Goal: Information Seeking & Learning: Learn about a topic

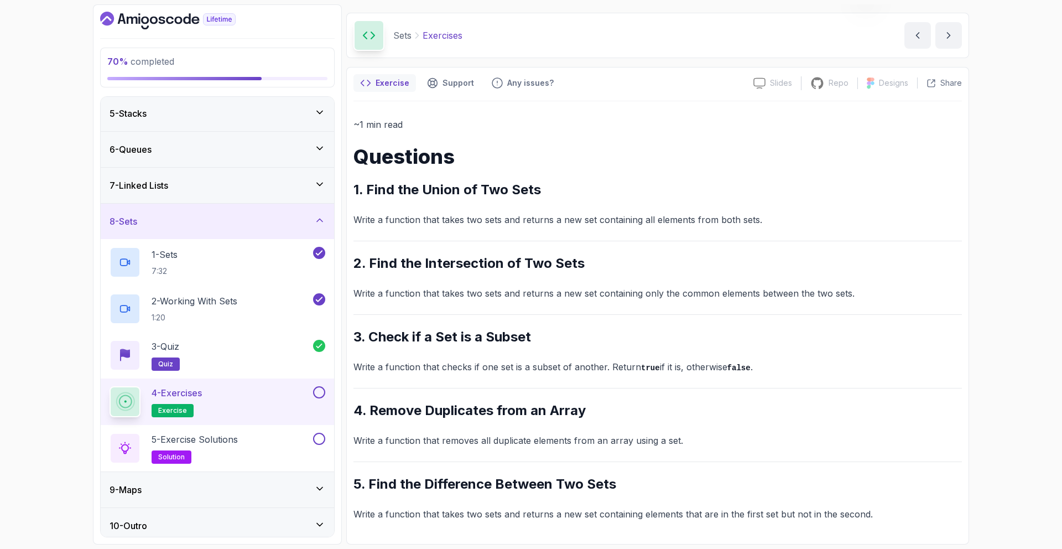
scroll to position [151, 0]
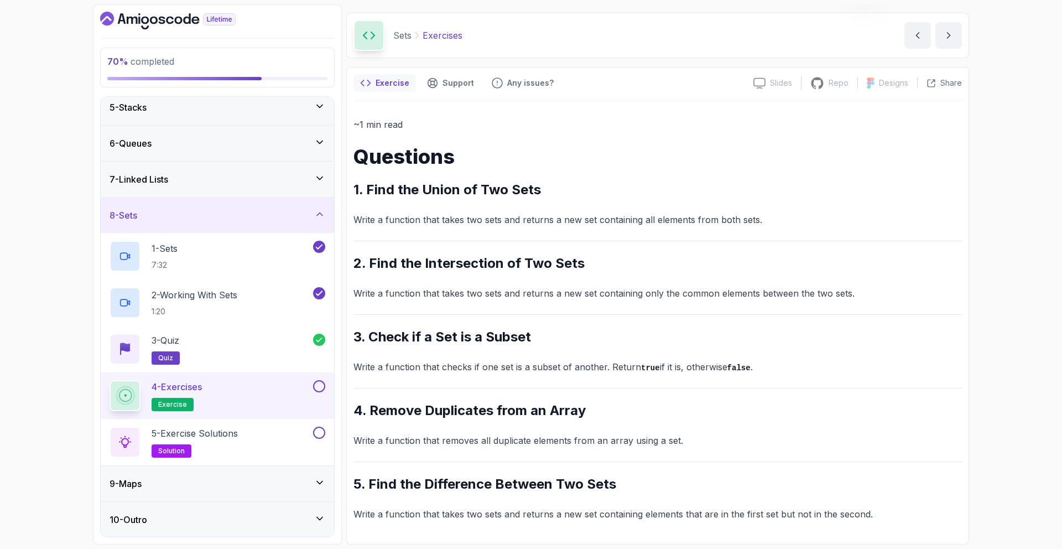
click at [575, 217] on p "Write a function that takes two sets and returns a new set containing all eleme…" at bounding box center [658, 219] width 609 height 15
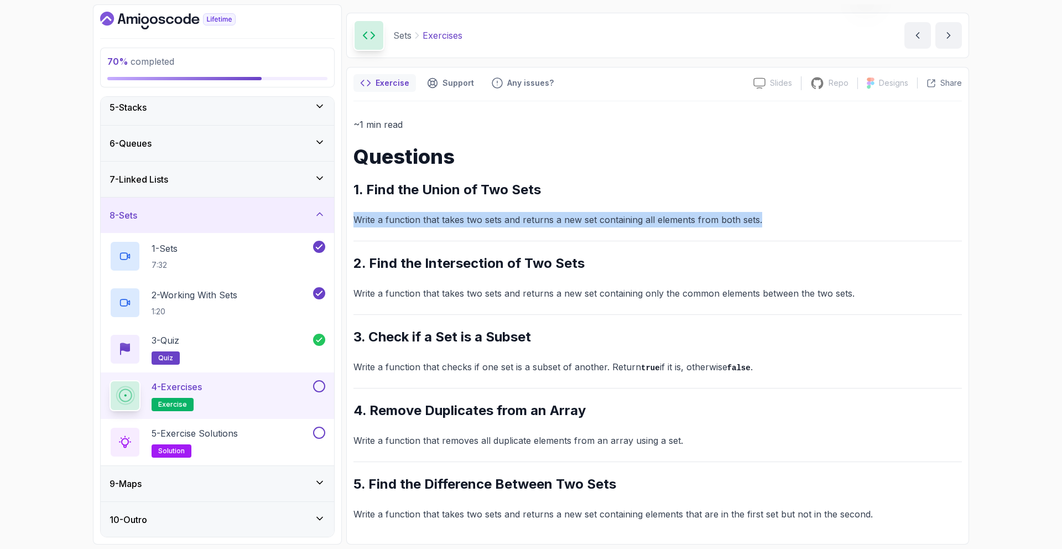
click at [575, 217] on p "Write a function that takes two sets and returns a new set containing all eleme…" at bounding box center [658, 219] width 609 height 15
copy p "Write a function that takes two sets and returns a new set containing all eleme…"
click at [302, 439] on div "5 - Exercise Solutions solution" at bounding box center [210, 442] width 201 height 31
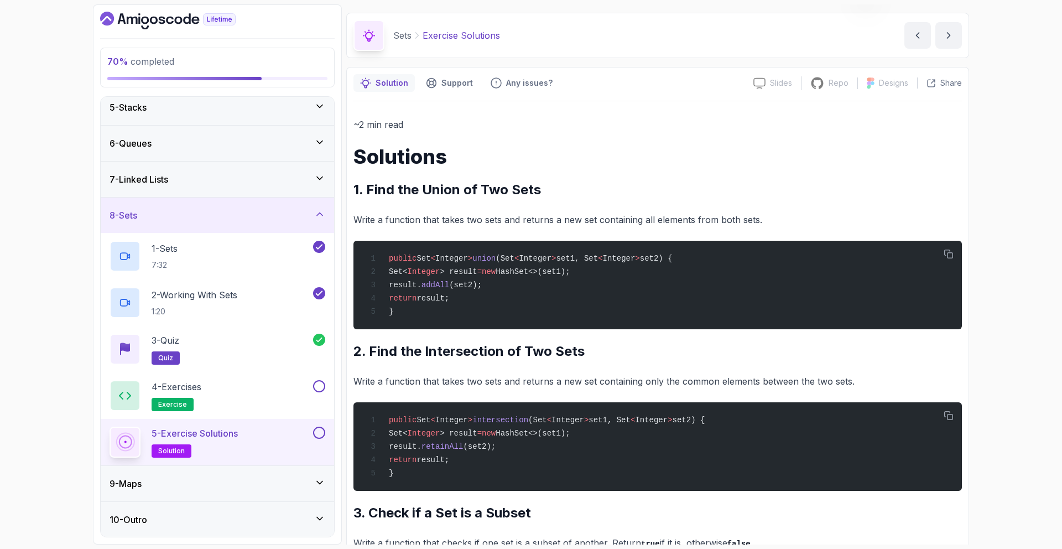
click at [297, 431] on div "5 - Exercise Solutions solution" at bounding box center [210, 442] width 201 height 31
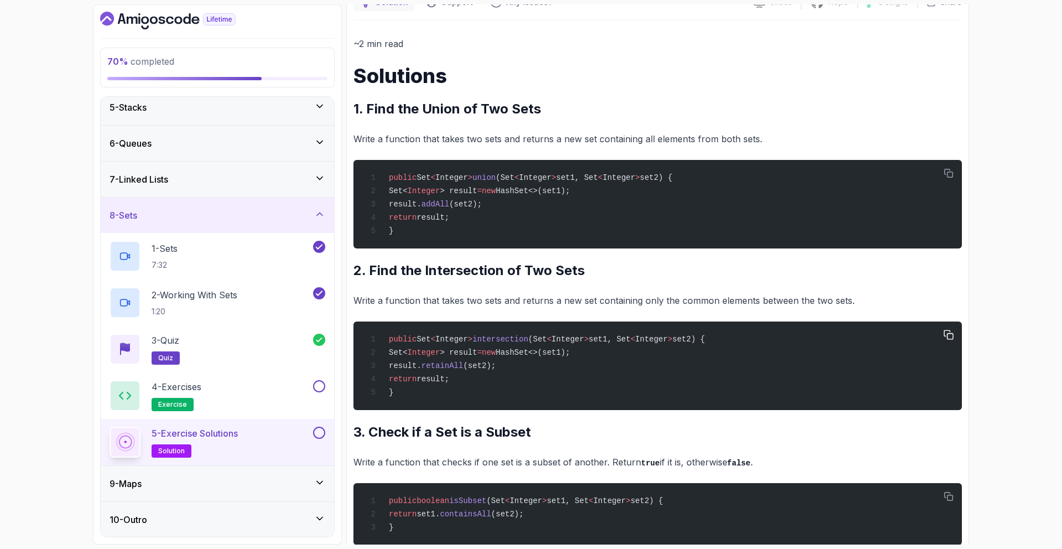
scroll to position [112, 0]
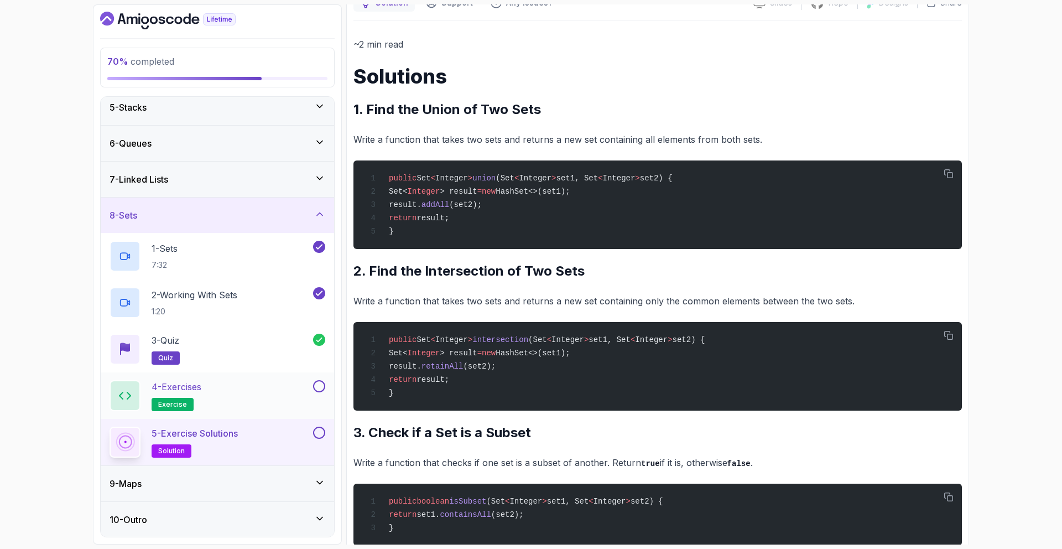
click at [230, 398] on div "4 - Exercises exercise" at bounding box center [210, 395] width 201 height 31
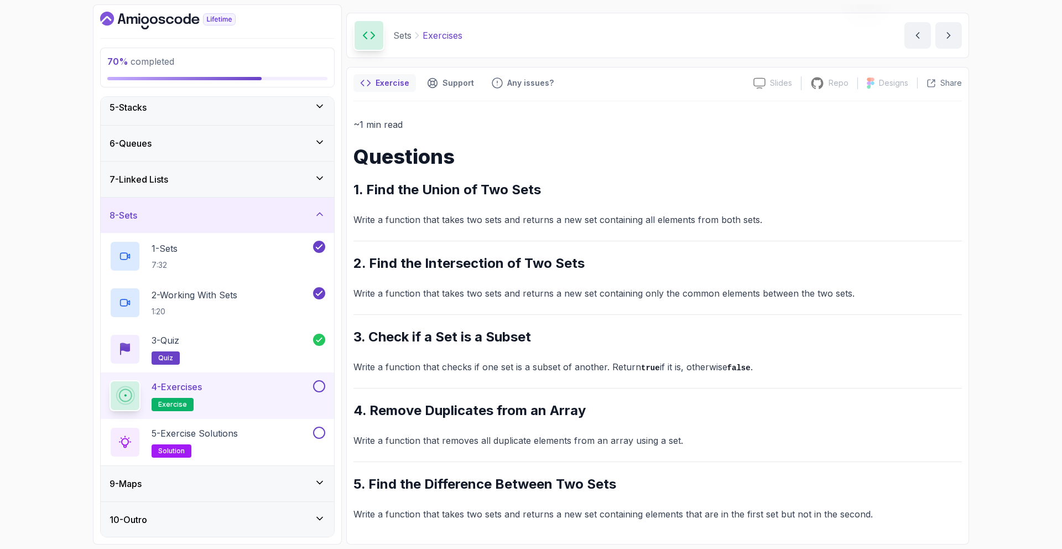
scroll to position [32, 0]
drag, startPoint x: 260, startPoint y: 418, endPoint x: 221, endPoint y: 423, distance: 39.7
click at [221, 423] on div "5 - Exercise Solutions solution" at bounding box center [218, 442] width 234 height 46
click at [234, 432] on p "5 - Exercise Solutions" at bounding box center [195, 433] width 86 height 13
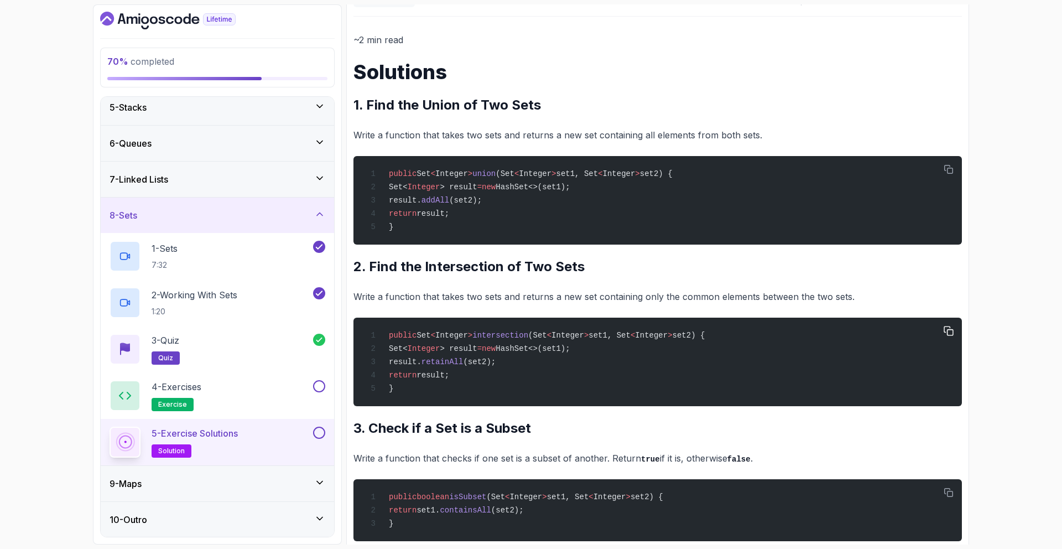
scroll to position [126, 0]
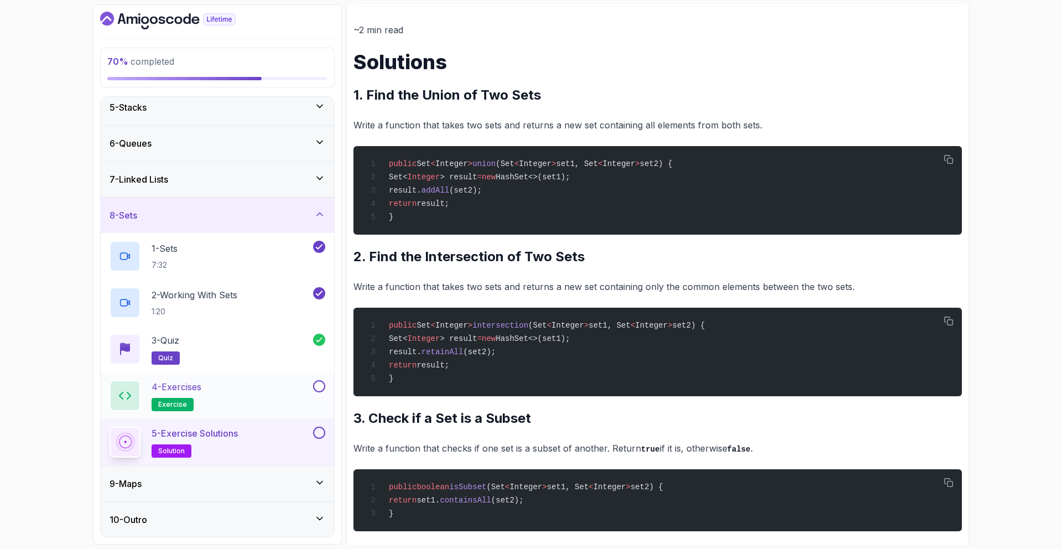
click at [257, 380] on div "4 - Exercises exercise" at bounding box center [210, 395] width 201 height 31
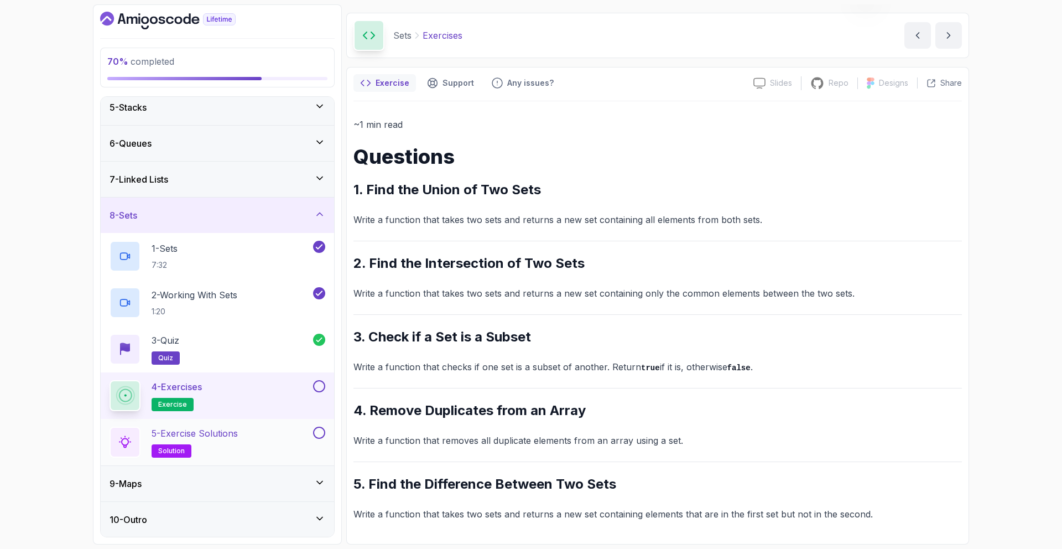
click at [283, 436] on div "5 - Exercise Solutions solution" at bounding box center [210, 442] width 201 height 31
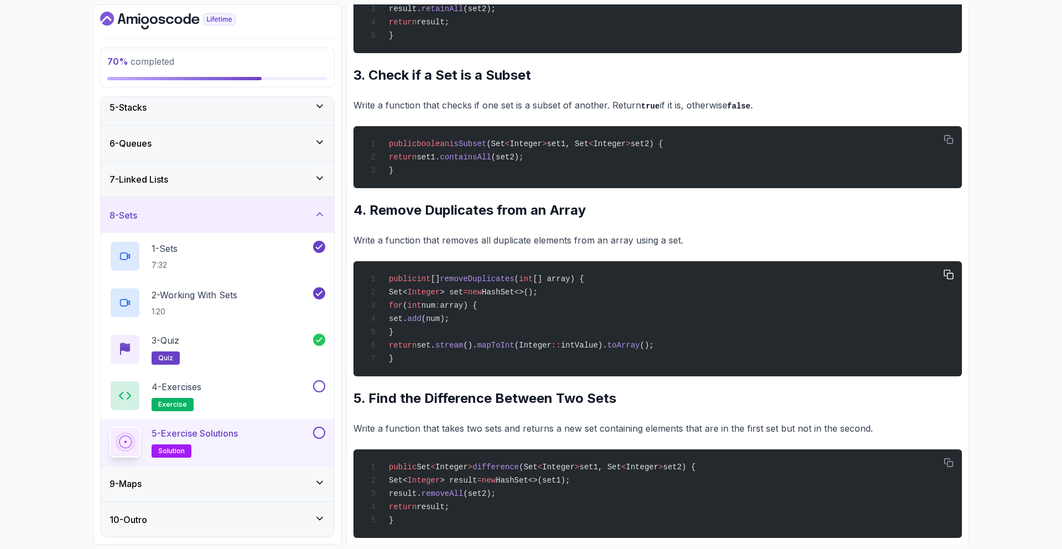
scroll to position [499, 0]
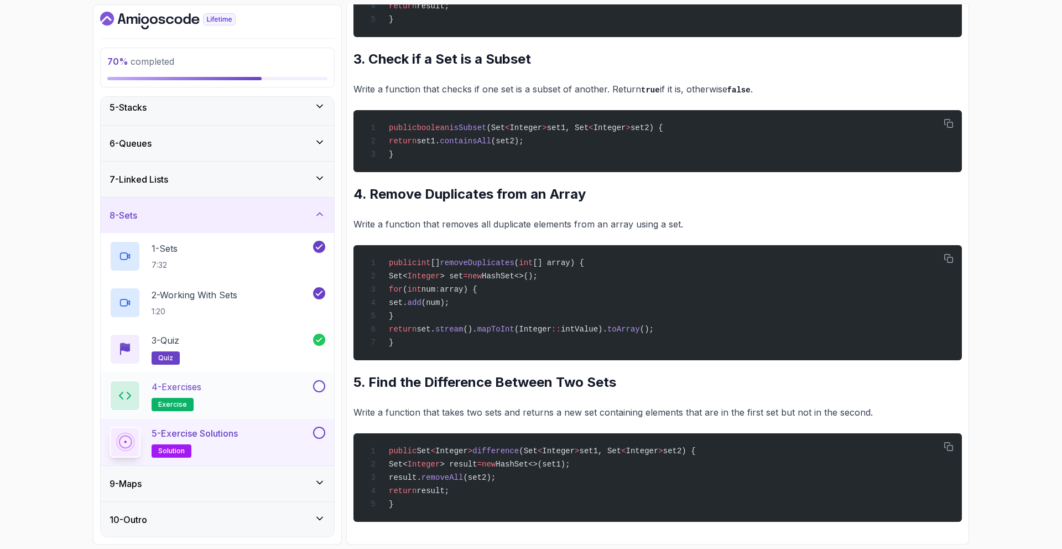
click at [286, 377] on div "4 - Exercises exercise" at bounding box center [218, 395] width 234 height 46
click at [289, 395] on div "4 - Exercises exercise" at bounding box center [210, 395] width 201 height 31
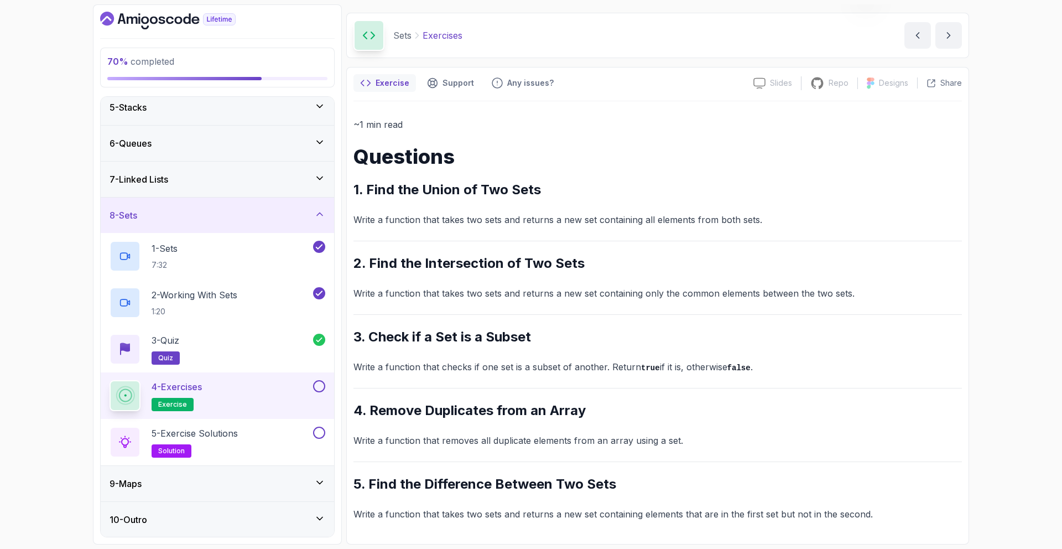
scroll to position [32, 0]
click at [325, 448] on div "5 - Exercise Solutions solution" at bounding box center [218, 442] width 234 height 46
click at [267, 445] on div "5 - Exercise Solutions solution" at bounding box center [210, 442] width 201 height 31
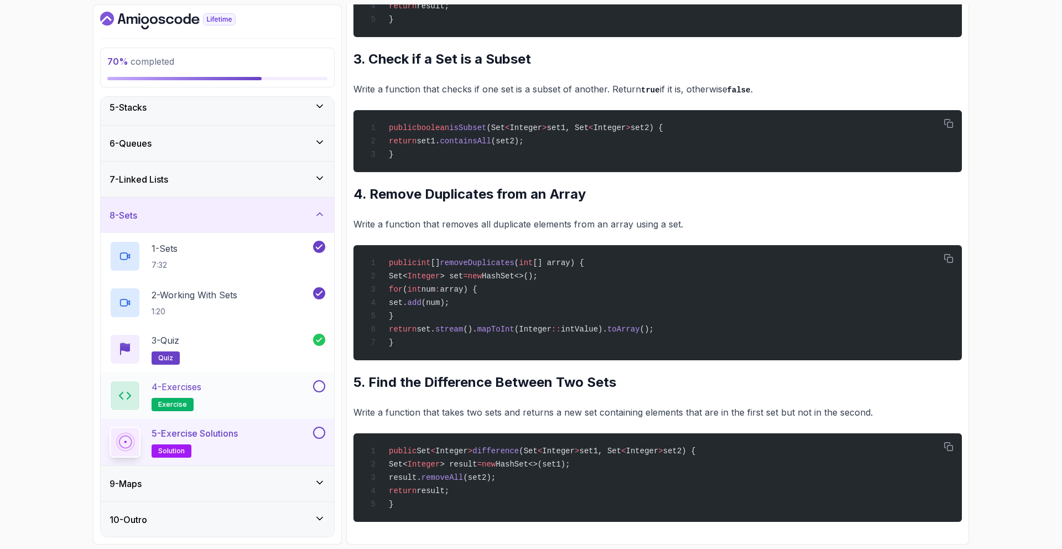
click at [324, 390] on div at bounding box center [318, 386] width 14 height 12
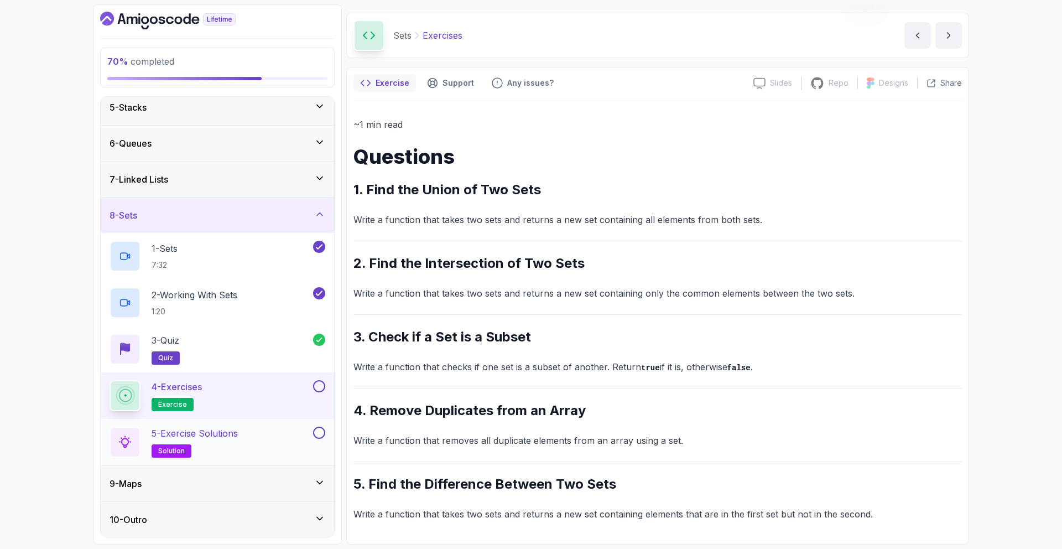
click at [320, 421] on div "5 - Exercise Solutions solution" at bounding box center [218, 442] width 234 height 46
click at [320, 427] on button at bounding box center [319, 433] width 12 height 12
click at [321, 390] on button at bounding box center [319, 386] width 12 height 12
click at [312, 483] on div "9 - Maps" at bounding box center [218, 483] width 216 height 13
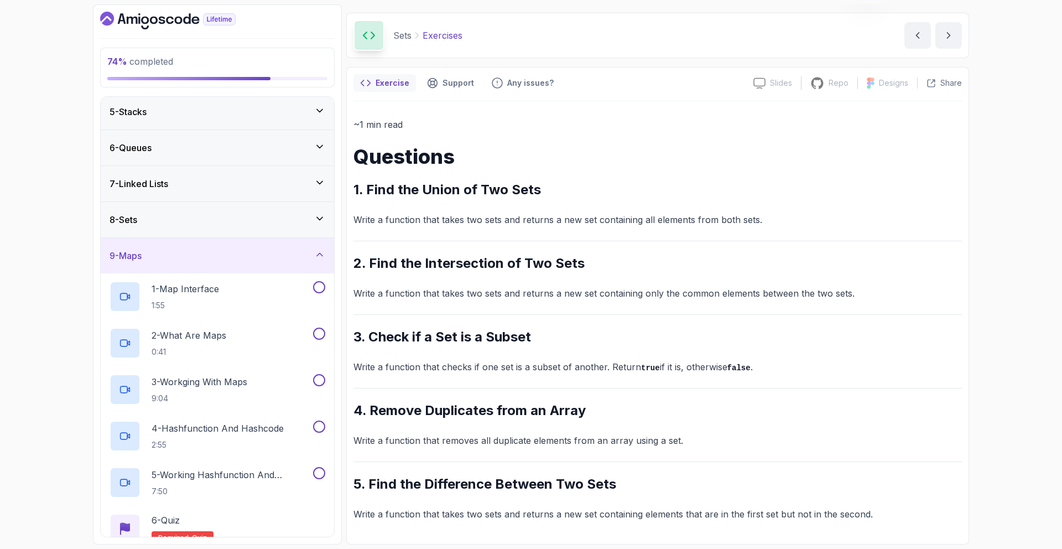
scroll to position [291, 0]
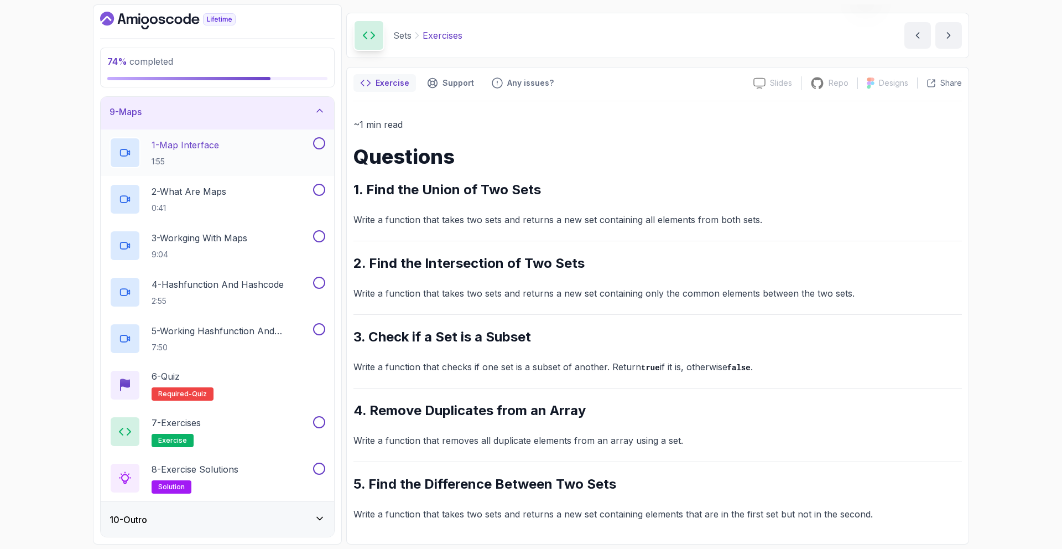
click at [260, 166] on div "1 - Map Interface 1:55" at bounding box center [210, 152] width 201 height 31
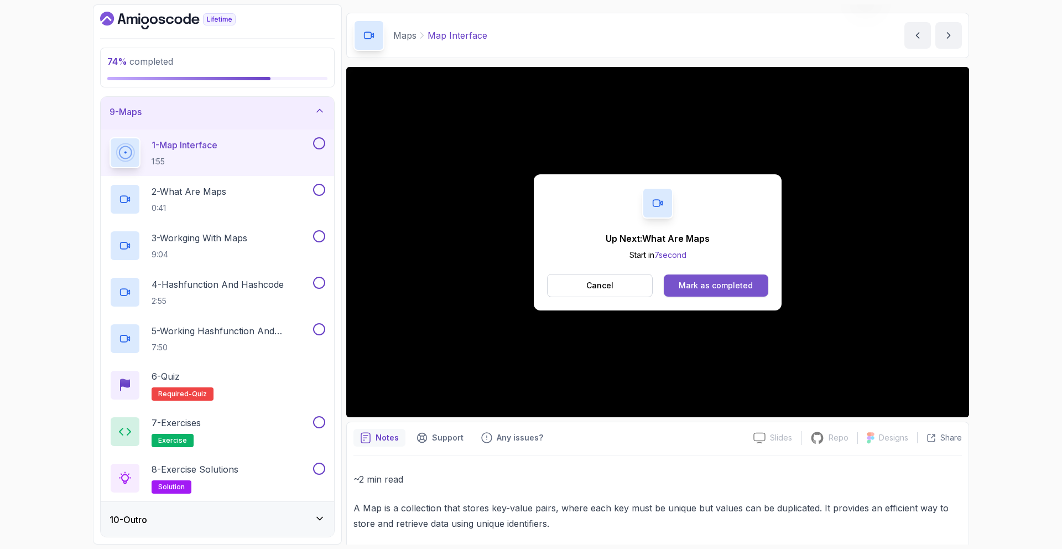
click at [701, 287] on div "Mark as completed" at bounding box center [716, 285] width 74 height 11
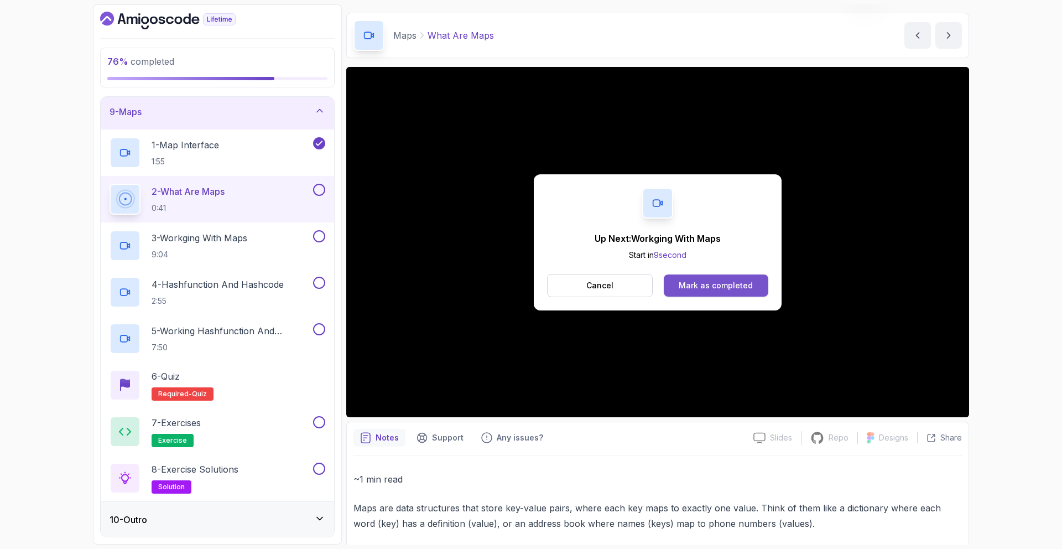
click at [748, 288] on div "Mark as completed" at bounding box center [716, 285] width 74 height 11
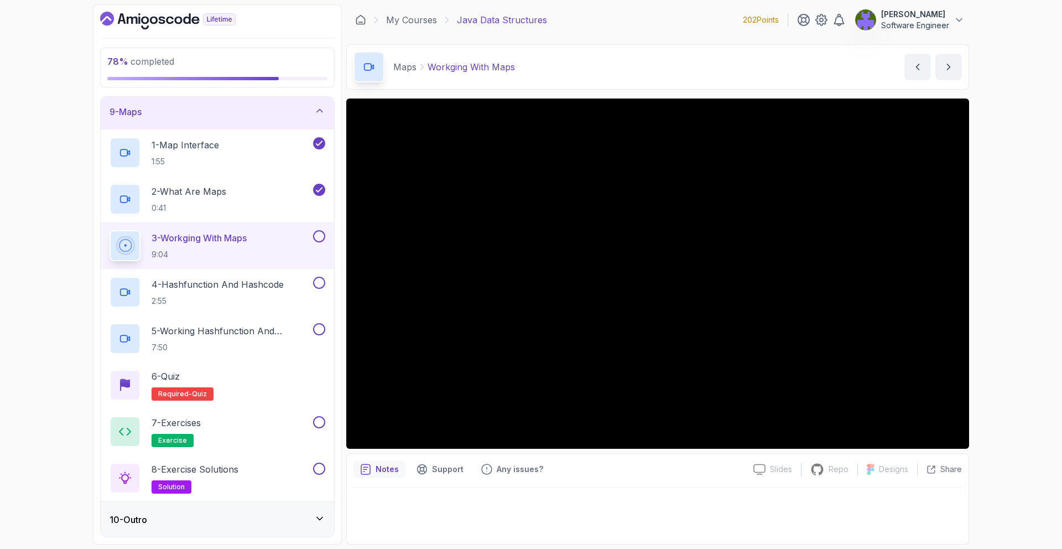
click at [251, 513] on div "10 - Outro" at bounding box center [218, 519] width 216 height 13
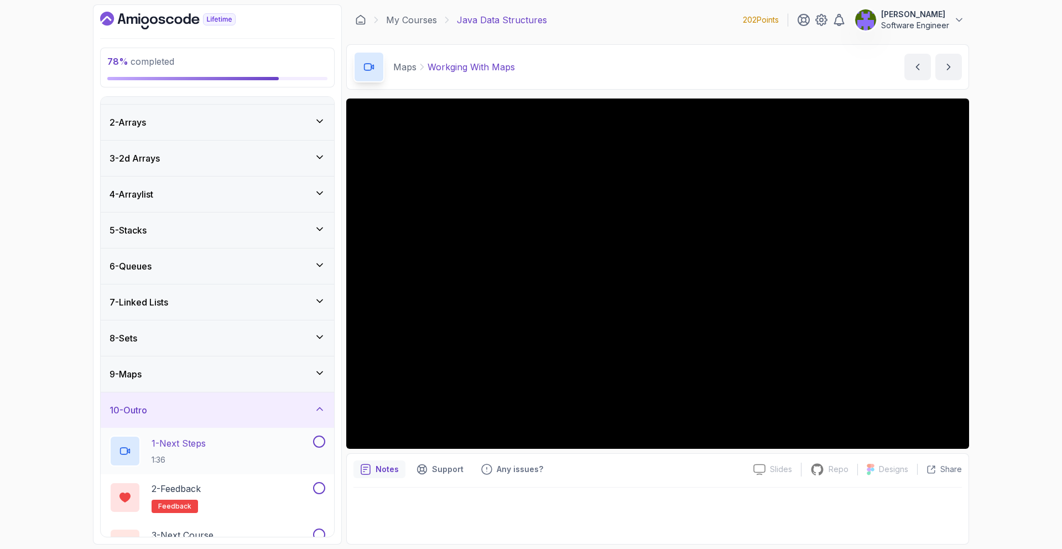
scroll to position [59, 0]
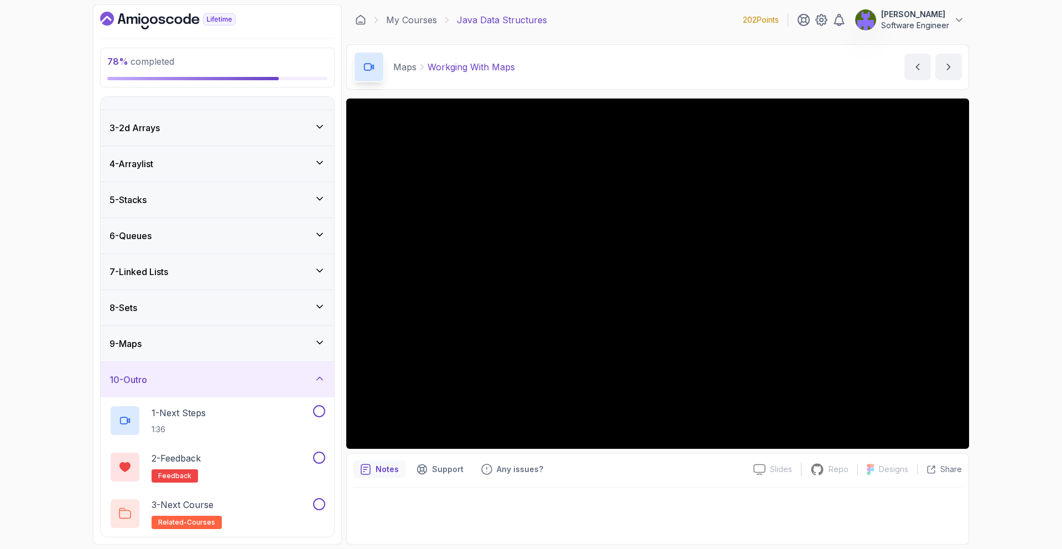
click at [262, 367] on div "10 - Outro" at bounding box center [218, 379] width 234 height 35
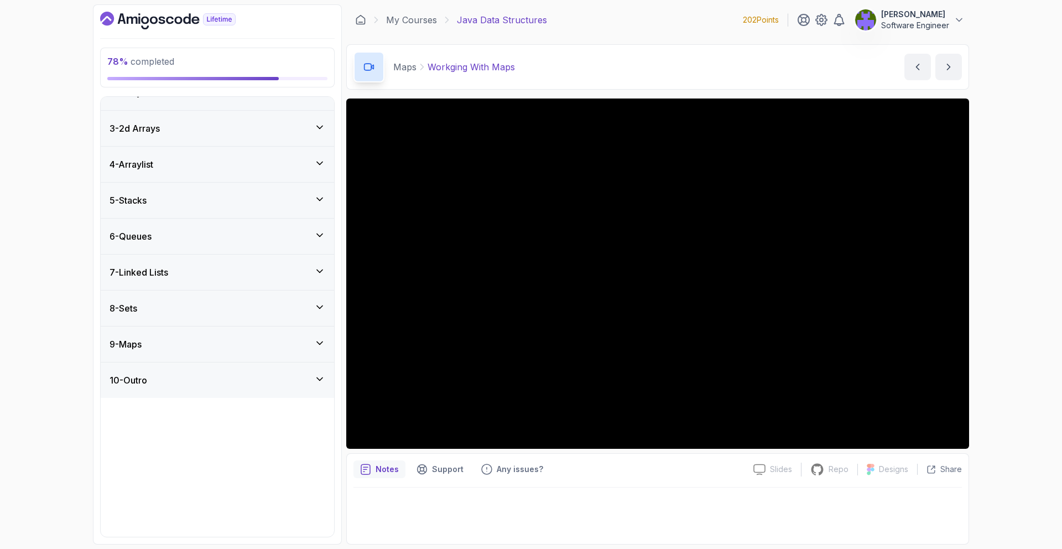
scroll to position [0, 0]
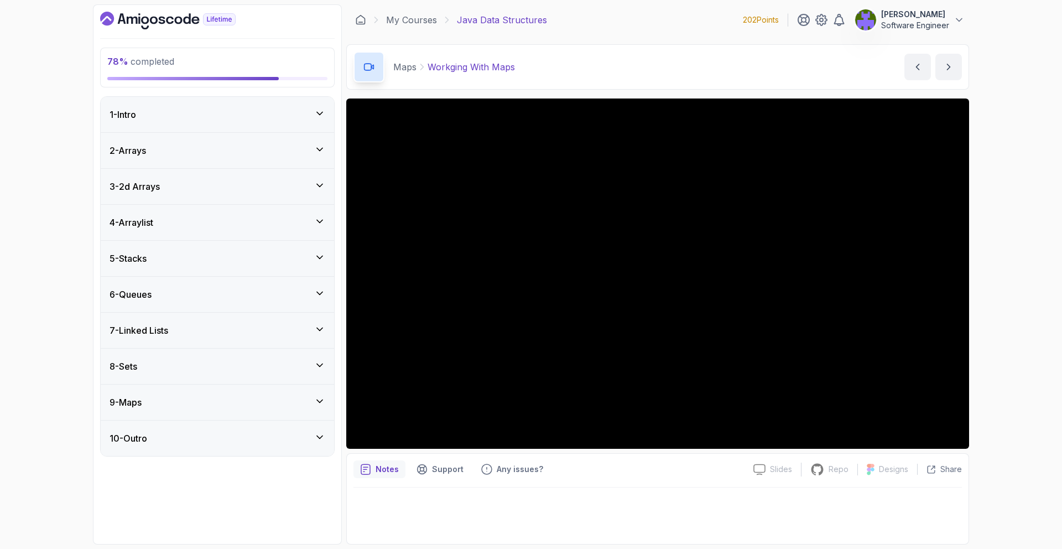
click at [286, 401] on div "9 - Maps" at bounding box center [218, 402] width 216 height 13
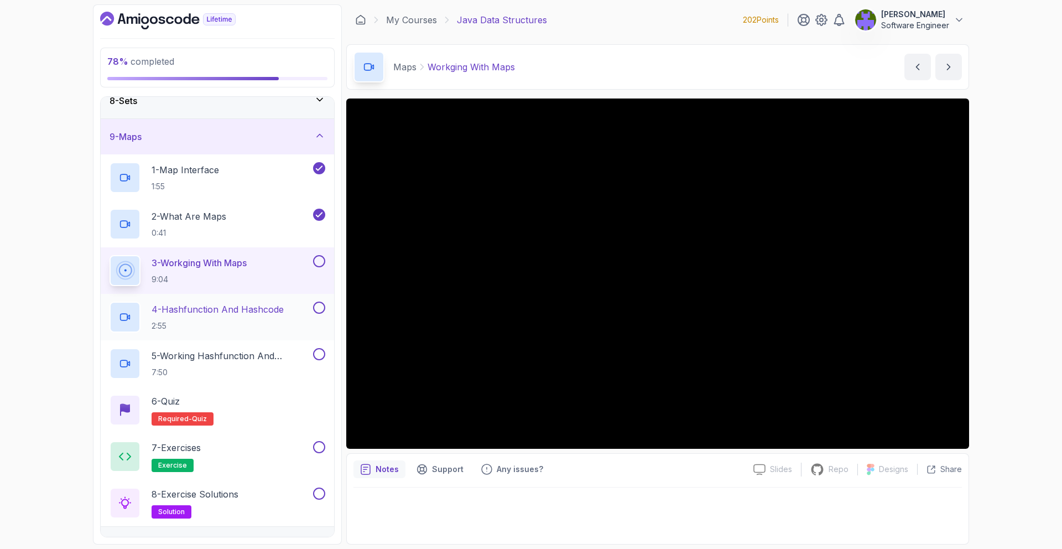
scroll to position [283, 0]
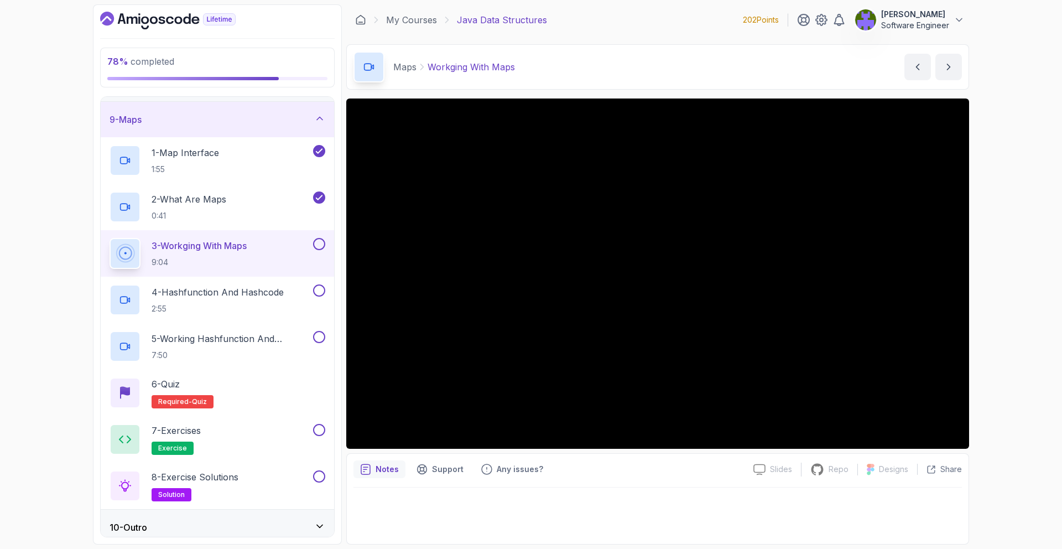
click at [101, 102] on button "9 - Maps" at bounding box center [218, 119] width 234 height 35
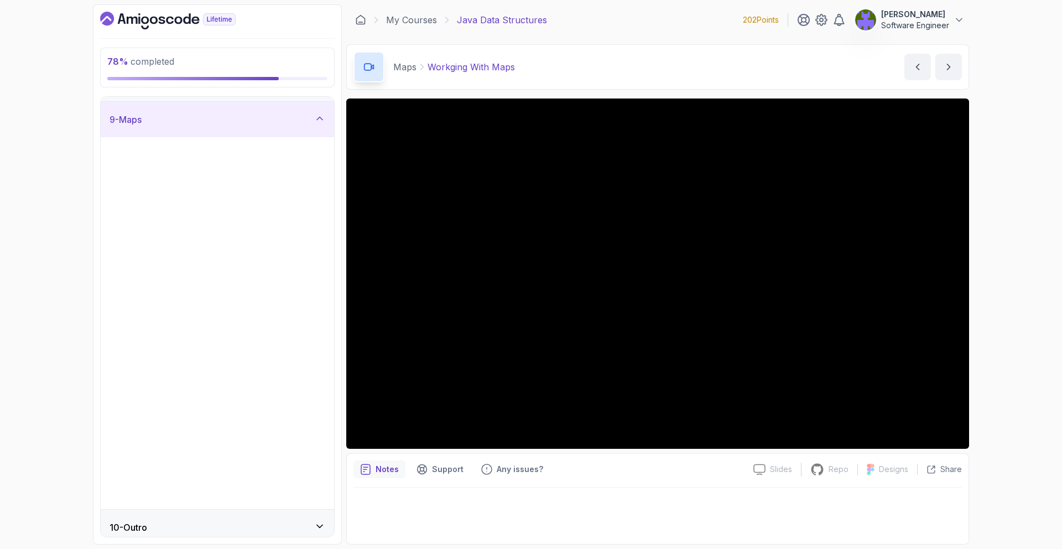
scroll to position [0, 0]
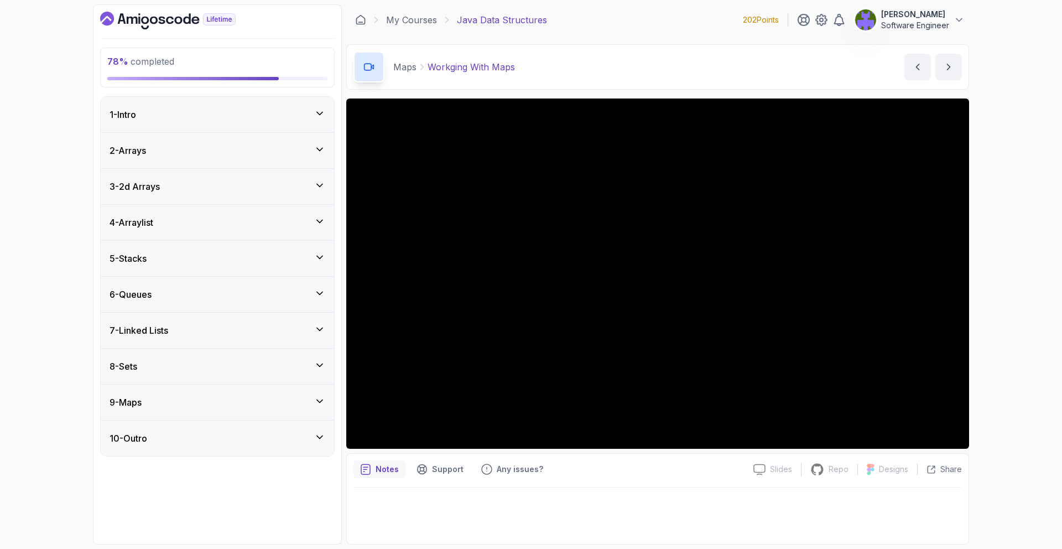
click at [307, 395] on div "9 - Maps" at bounding box center [218, 402] width 234 height 35
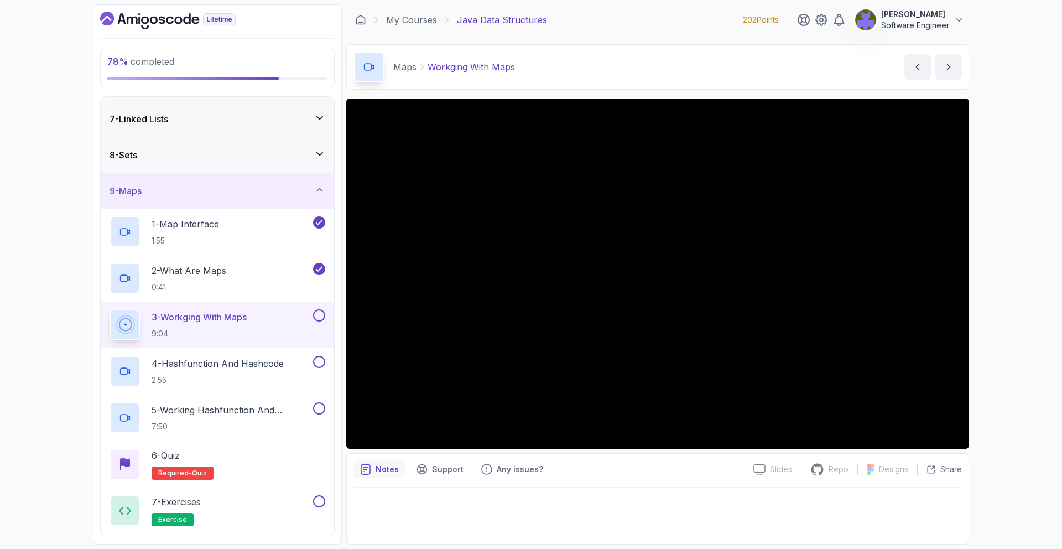
scroll to position [213, 0]
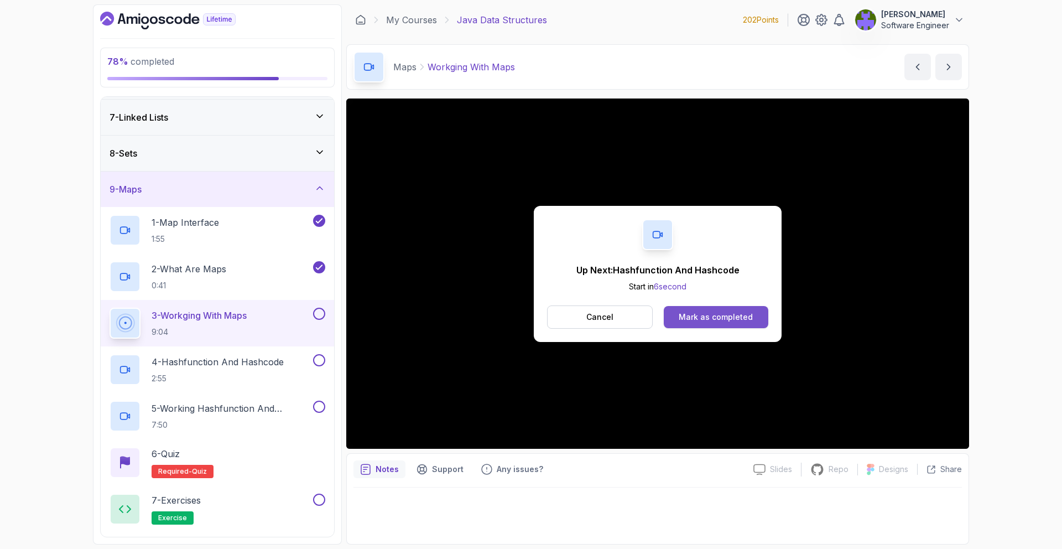
click at [694, 308] on button "Mark as completed" at bounding box center [716, 317] width 105 height 22
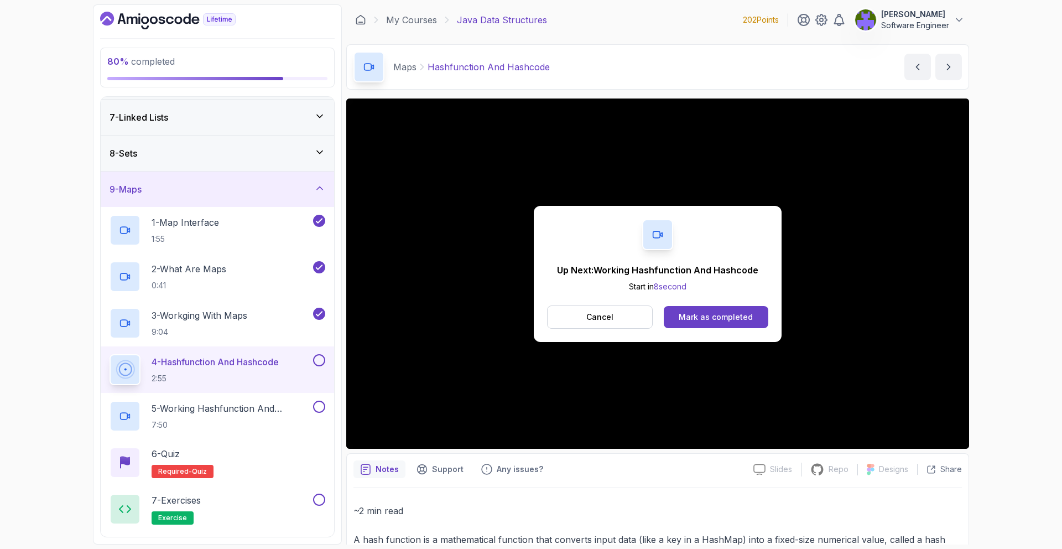
click at [689, 328] on div "Cancel Mark as completed" at bounding box center [657, 316] width 221 height 23
click at [693, 319] on div "Mark as completed" at bounding box center [716, 317] width 74 height 11
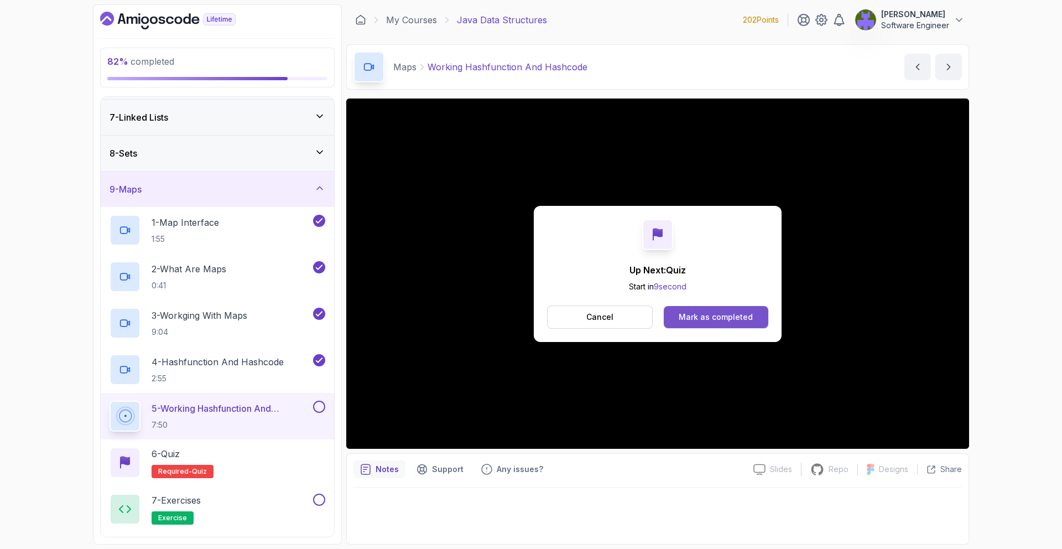
click at [735, 308] on button "Mark as completed" at bounding box center [716, 317] width 105 height 22
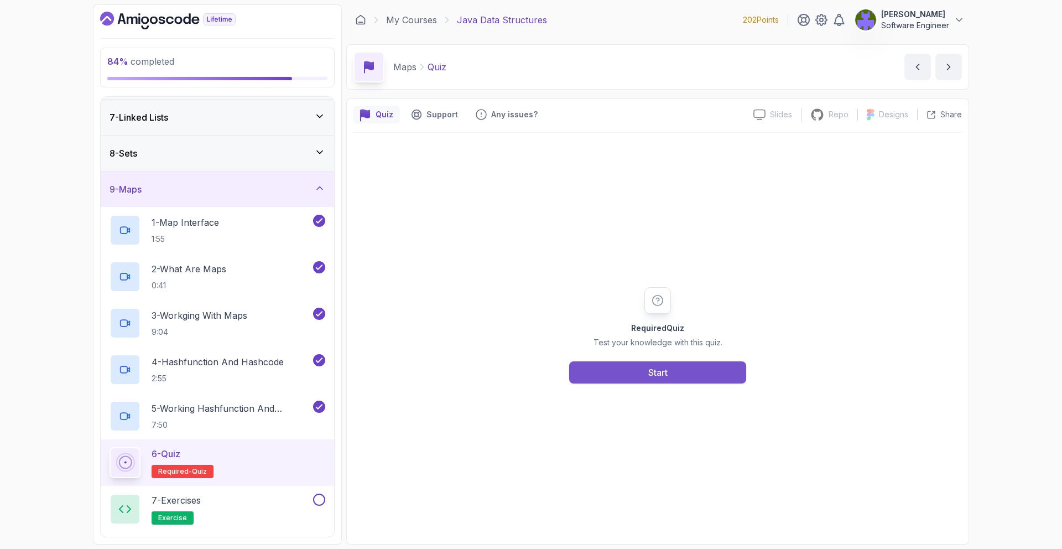
click at [702, 376] on button "Start" at bounding box center [657, 372] width 177 height 22
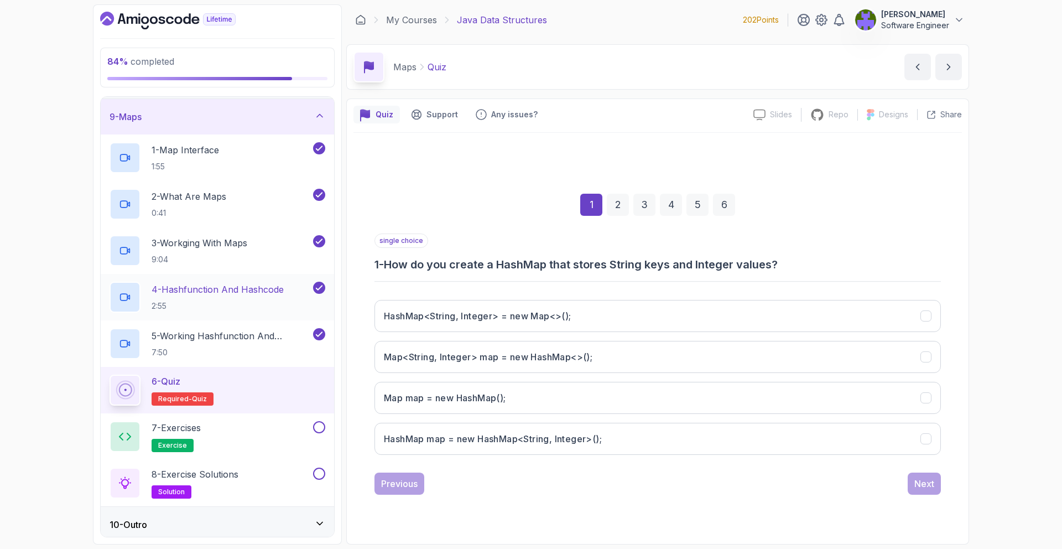
scroll to position [291, 0]
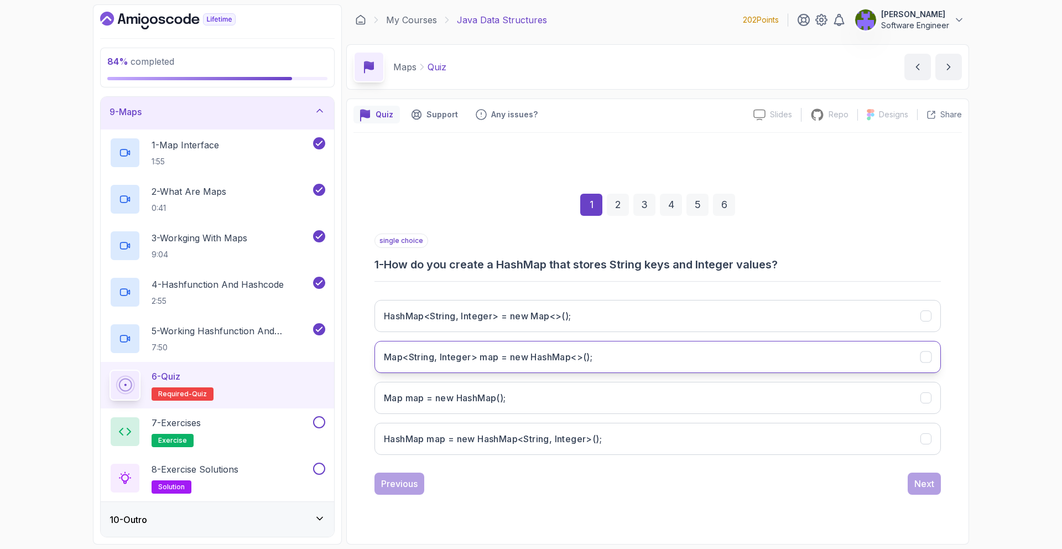
click at [593, 355] on h3 "Map<String, Integer> map = new HashMap<>();" at bounding box center [488, 356] width 209 height 13
click at [922, 474] on button "Next" at bounding box center [924, 484] width 33 height 22
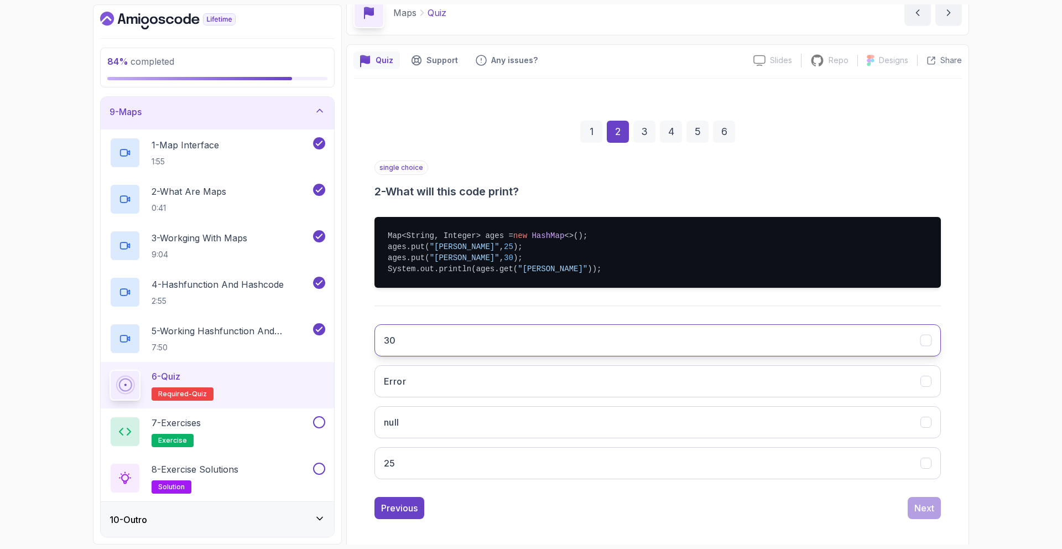
scroll to position [56, 0]
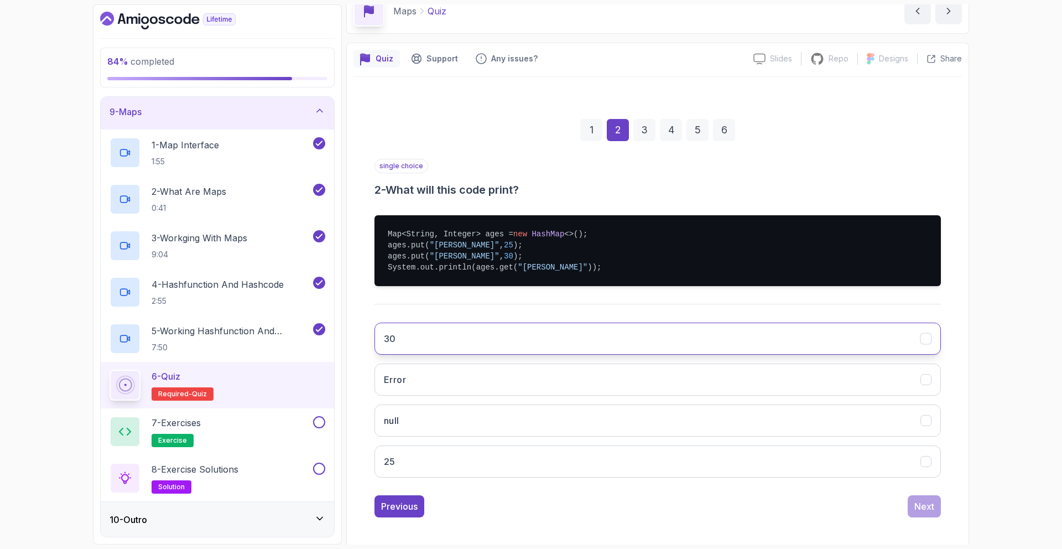
click at [598, 331] on button "30" at bounding box center [658, 339] width 567 height 32
click at [919, 501] on div "Next" at bounding box center [925, 506] width 20 height 13
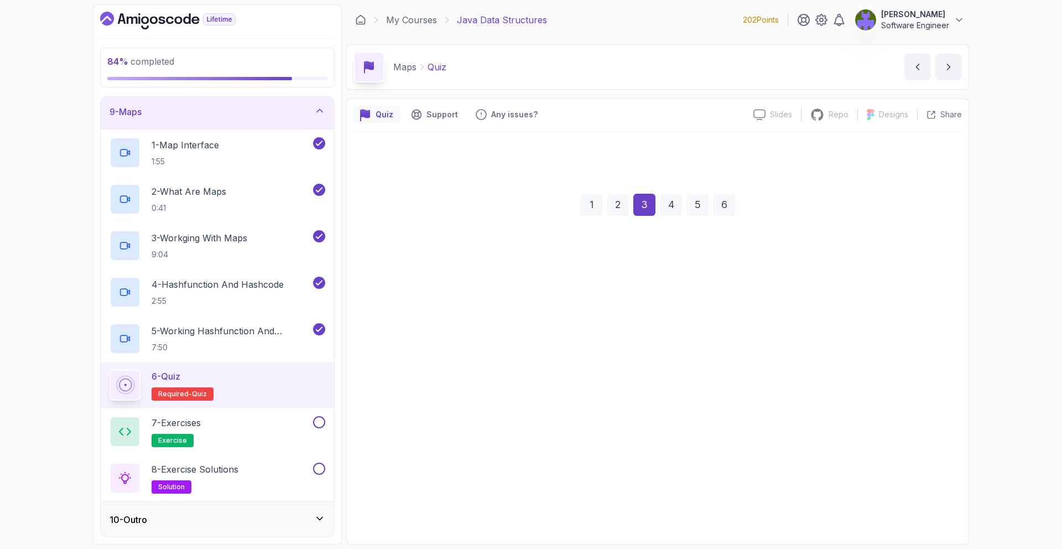
scroll to position [0, 0]
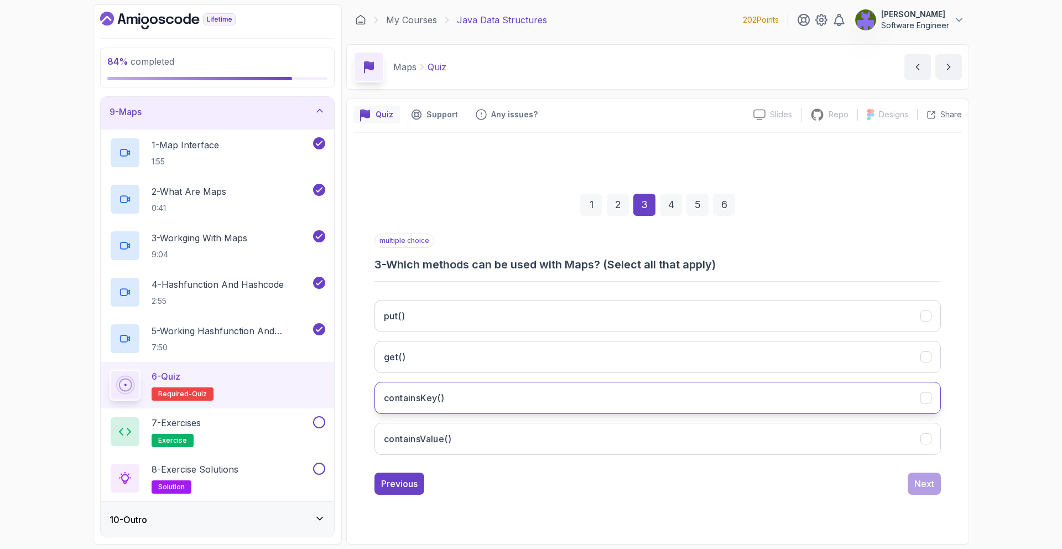
click at [647, 392] on button "containsKey()" at bounding box center [658, 398] width 567 height 32
click at [641, 423] on button "containsValue()" at bounding box center [658, 439] width 567 height 32
drag, startPoint x: 674, startPoint y: 322, endPoint x: 690, endPoint y: 333, distance: 19.0
click at [674, 322] on button "put()" at bounding box center [658, 316] width 567 height 32
click at [928, 479] on div "Next" at bounding box center [925, 483] width 20 height 13
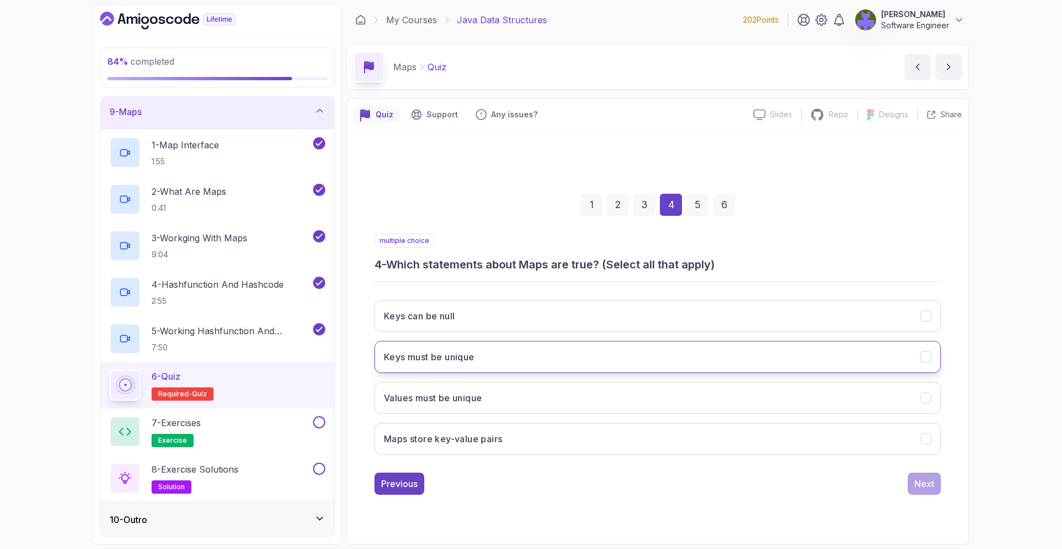
click at [593, 353] on button "Keys must be unique" at bounding box center [658, 357] width 567 height 32
click at [641, 433] on button "Maps store key-value pairs" at bounding box center [658, 439] width 567 height 32
click at [934, 480] on div "Next" at bounding box center [925, 483] width 20 height 13
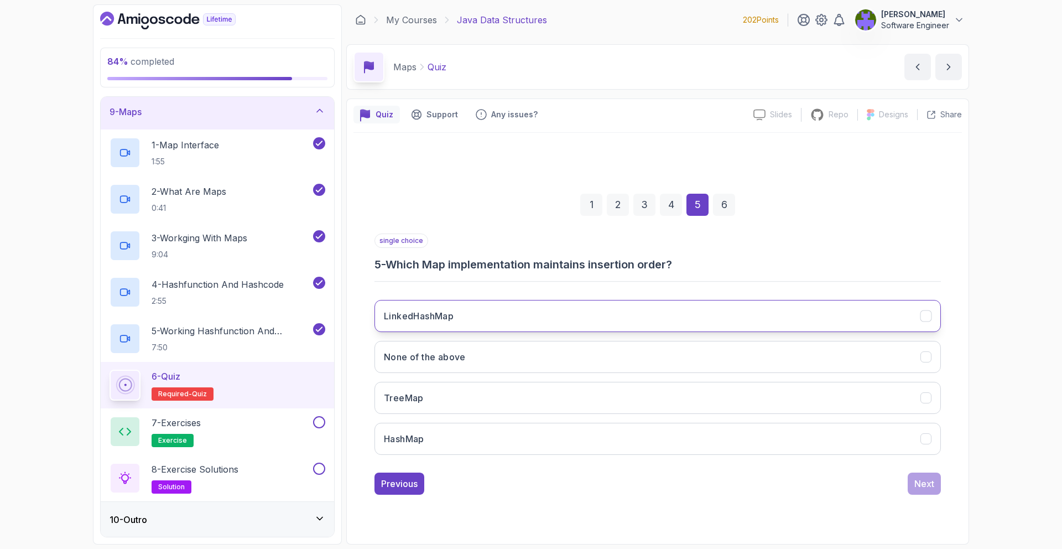
click at [696, 314] on button "LinkedHashMap" at bounding box center [658, 316] width 567 height 32
click at [919, 474] on button "Next" at bounding box center [924, 484] width 33 height 22
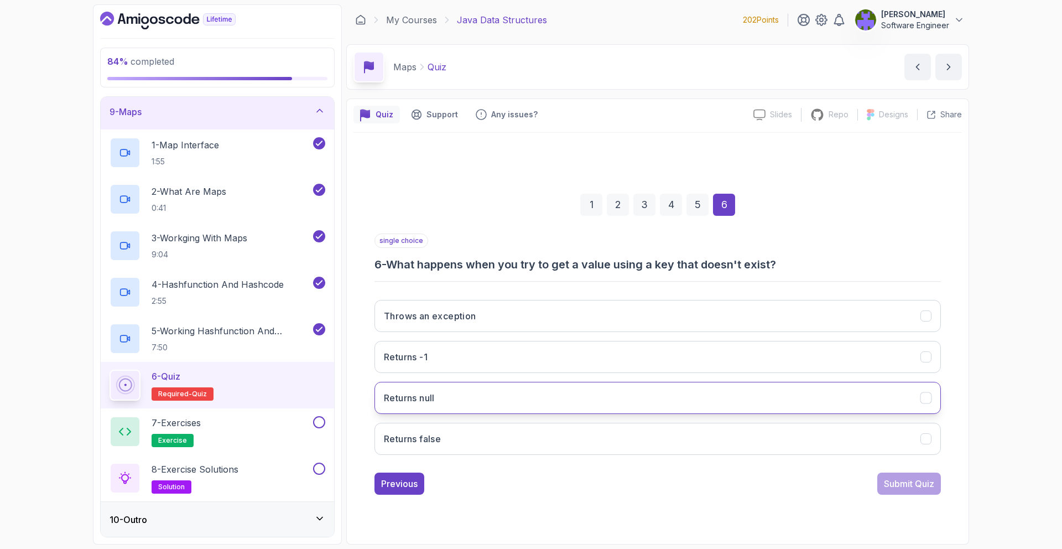
click at [614, 386] on button "Returns null" at bounding box center [658, 398] width 567 height 32
click at [914, 475] on button "Submit Quiz" at bounding box center [910, 484] width 64 height 22
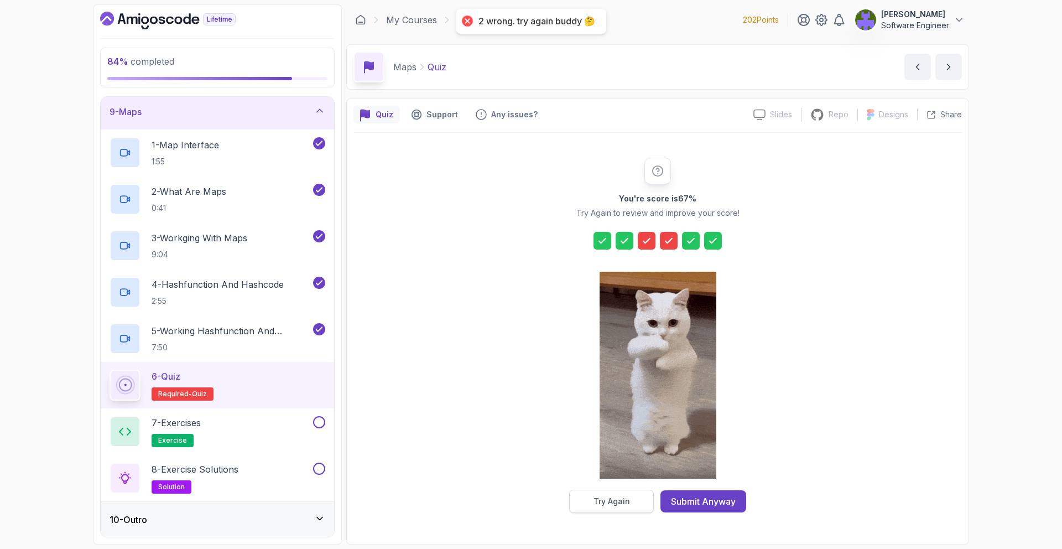
click at [636, 505] on button "Try Again" at bounding box center [611, 501] width 85 height 23
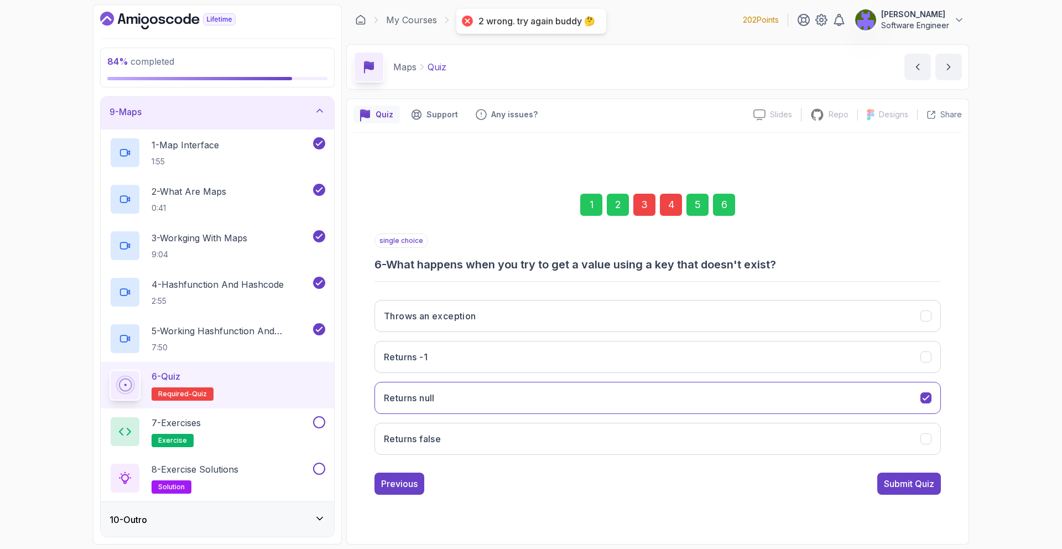
click at [668, 213] on div "4" at bounding box center [671, 205] width 22 height 22
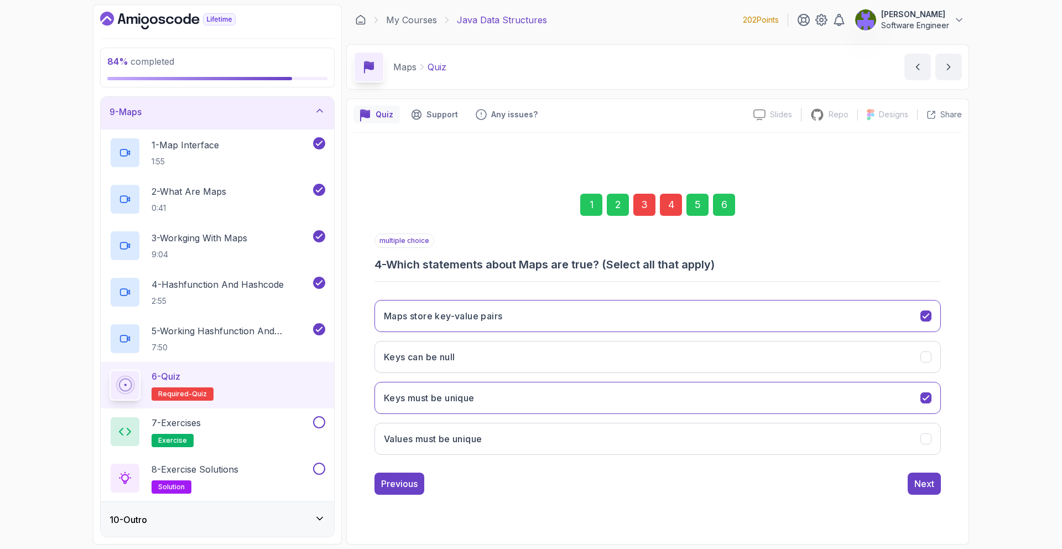
click at [652, 216] on div "1 2 3 4 5 6" at bounding box center [658, 205] width 567 height 58
click at [649, 210] on div "3" at bounding box center [645, 205] width 22 height 22
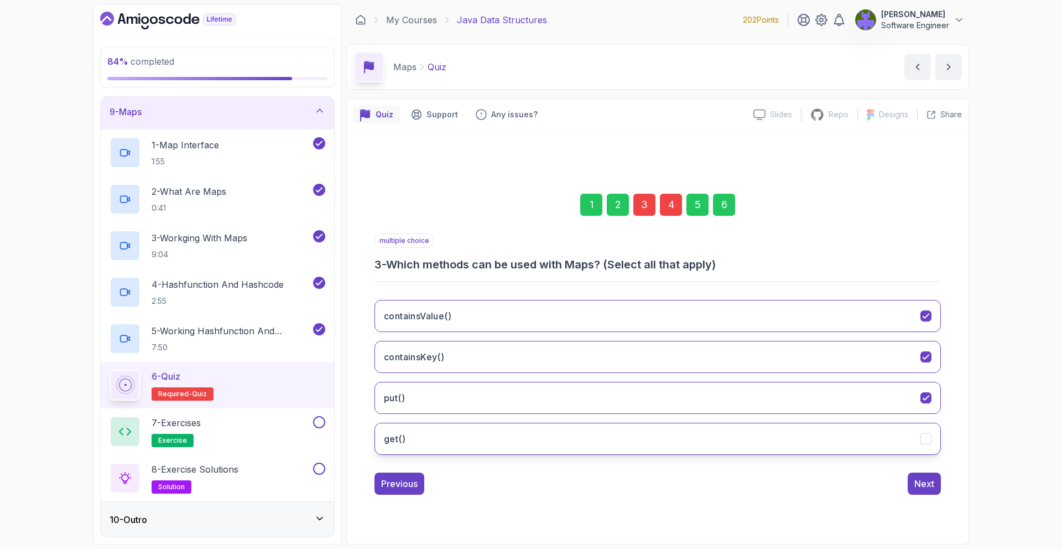
click at [740, 423] on button "get()" at bounding box center [658, 439] width 567 height 32
drag, startPoint x: 725, startPoint y: 208, endPoint x: 737, endPoint y: 230, distance: 25.0
click at [725, 208] on div "6" at bounding box center [724, 205] width 22 height 22
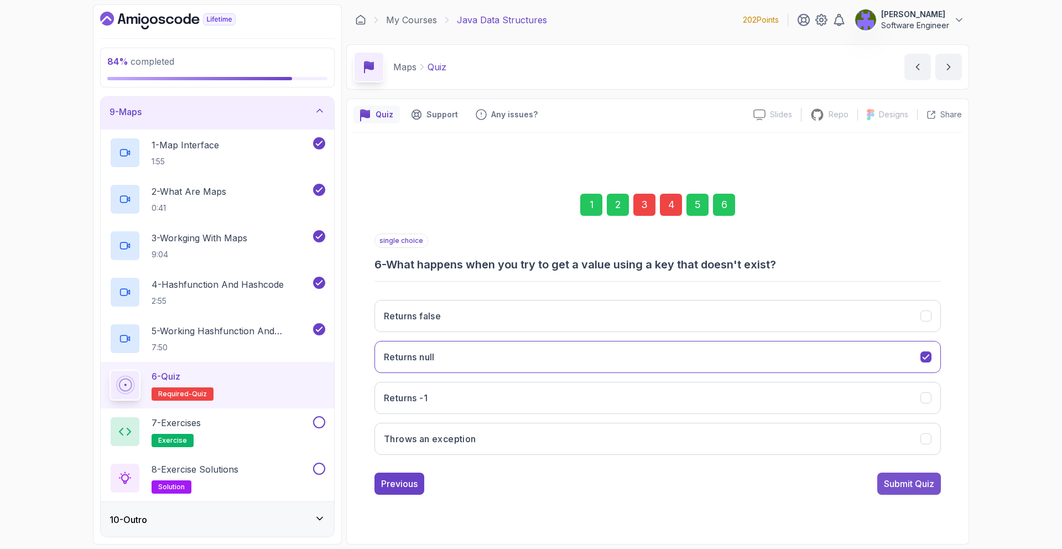
click at [934, 477] on button "Submit Quiz" at bounding box center [910, 484] width 64 height 22
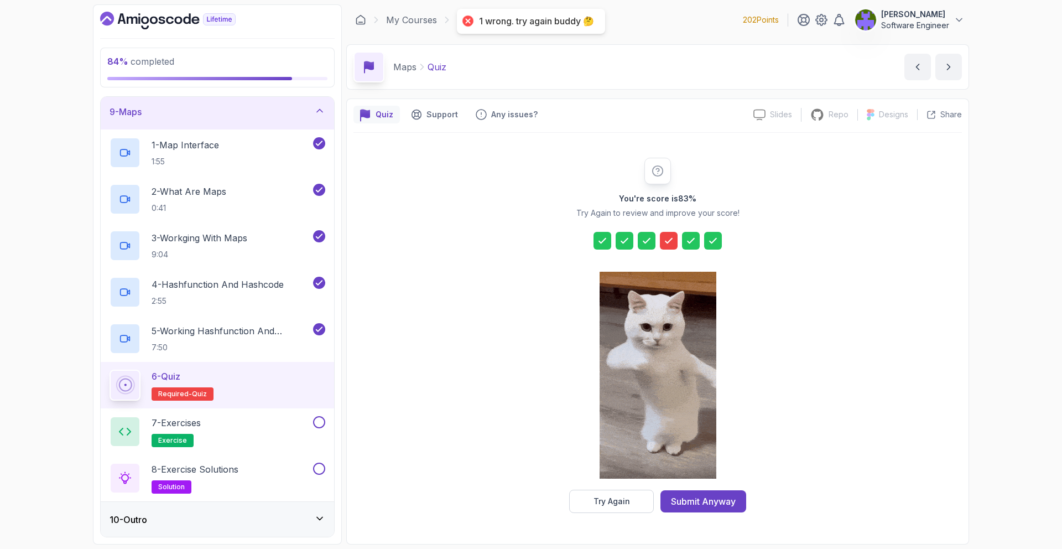
click at [668, 242] on icon at bounding box center [669, 240] width 7 height 4
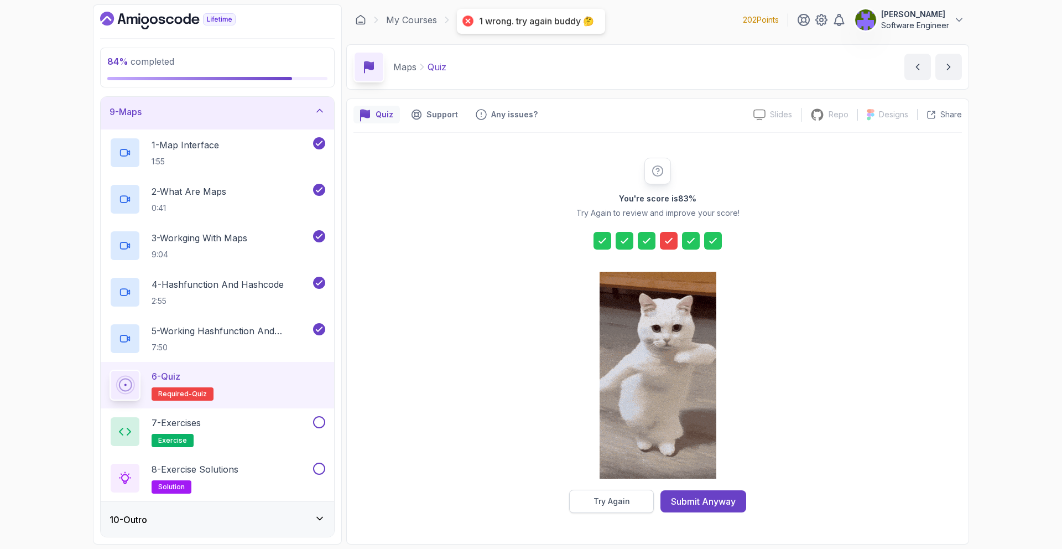
click at [637, 502] on button "Try Again" at bounding box center [611, 501] width 85 height 23
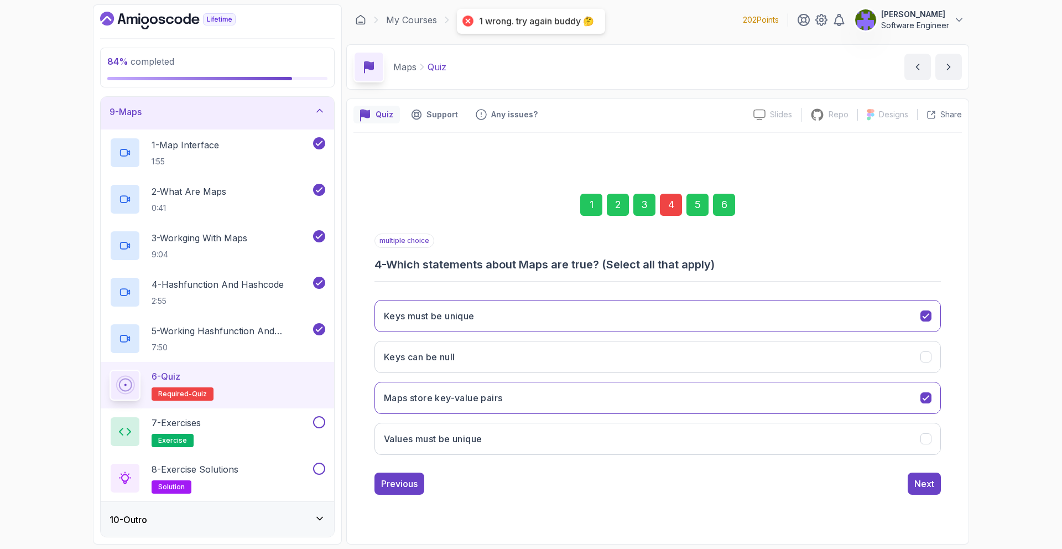
click at [676, 219] on div "1 2 3 4 5 6" at bounding box center [658, 205] width 567 height 58
click at [673, 210] on div "4" at bounding box center [671, 205] width 22 height 22
click at [675, 201] on div "4" at bounding box center [671, 205] width 22 height 22
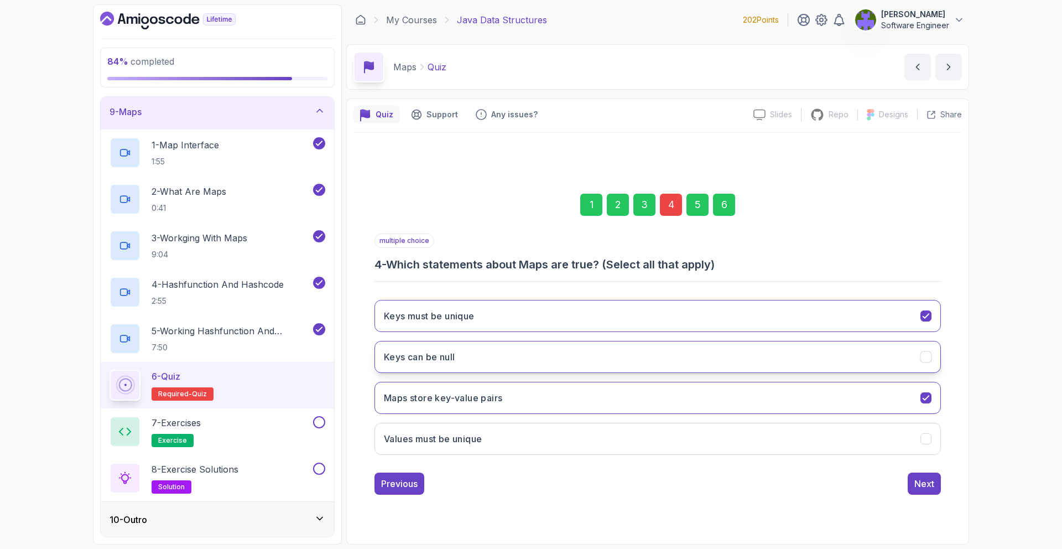
click at [649, 344] on button "Keys can be null" at bounding box center [658, 357] width 567 height 32
click at [655, 354] on button "Keys can be null" at bounding box center [658, 357] width 567 height 32
click at [719, 356] on button "Keys can be null" at bounding box center [658, 357] width 567 height 32
click at [715, 206] on div "6" at bounding box center [724, 205] width 22 height 22
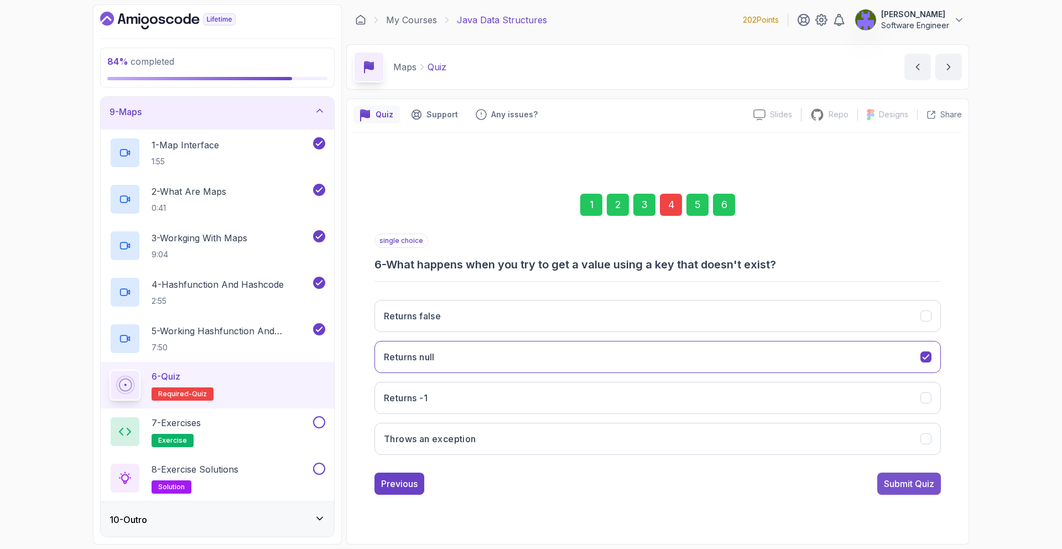
click at [908, 485] on div "Submit Quiz" at bounding box center [909, 483] width 50 height 13
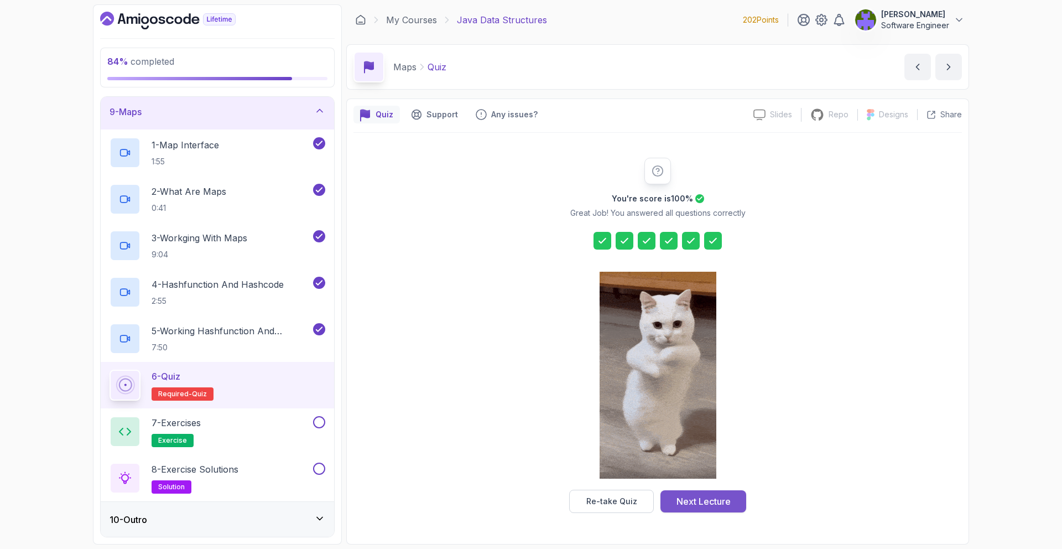
click at [688, 495] on div "Next Lecture" at bounding box center [704, 501] width 54 height 13
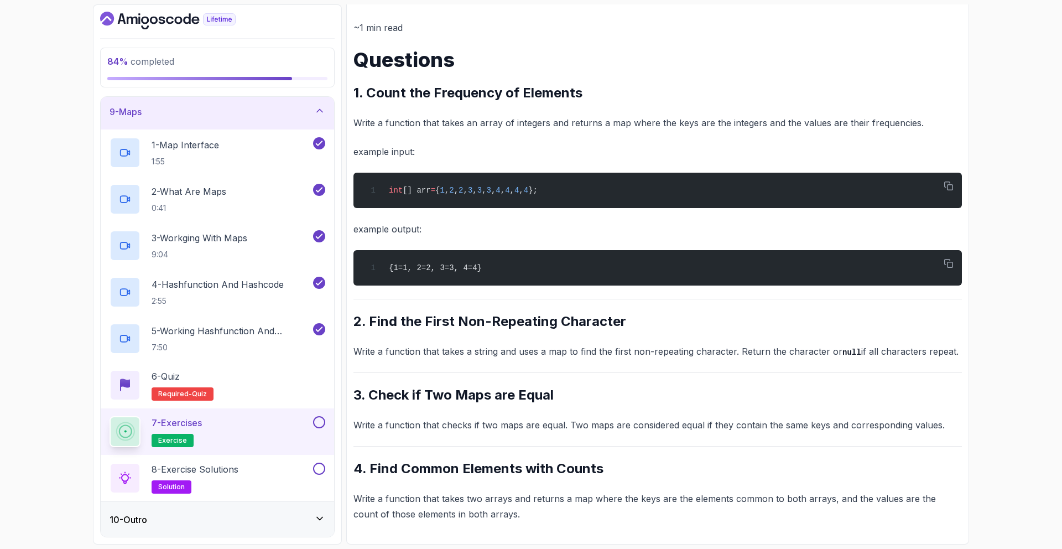
scroll to position [129, 0]
click at [436, 186] on span "=" at bounding box center [433, 190] width 4 height 9
copy div "int [] arr = { 1 , 2 , 2 , 3 , 3 , 3 , 4 , 4 , 4 , 4 };"
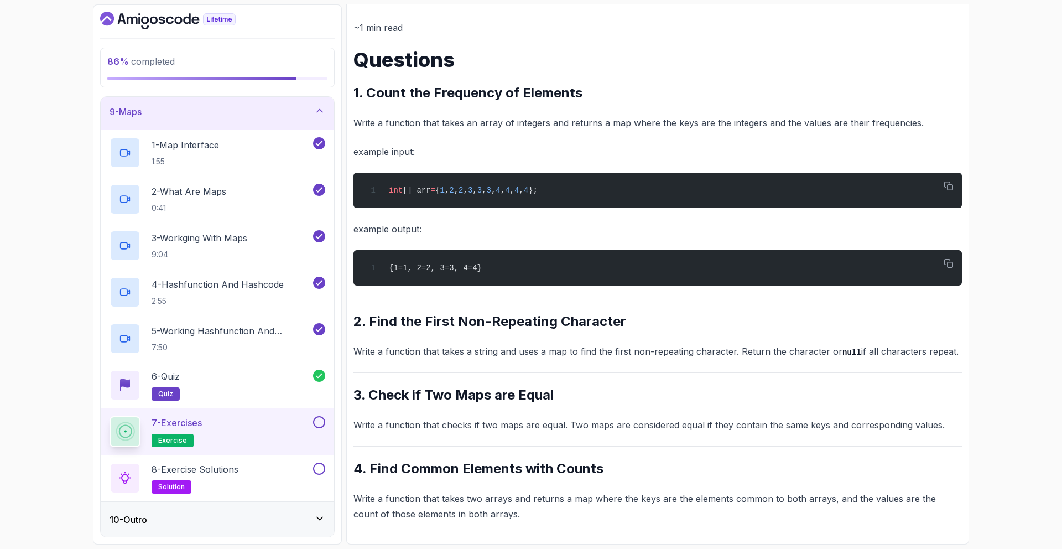
click at [624, 96] on h2 "1. Count the Frequency of Elements" at bounding box center [658, 93] width 609 height 18
click at [288, 460] on div "8 - Exercise Solutions solution" at bounding box center [218, 478] width 234 height 46
click at [275, 469] on div "8 - Exercise Solutions solution" at bounding box center [210, 478] width 201 height 31
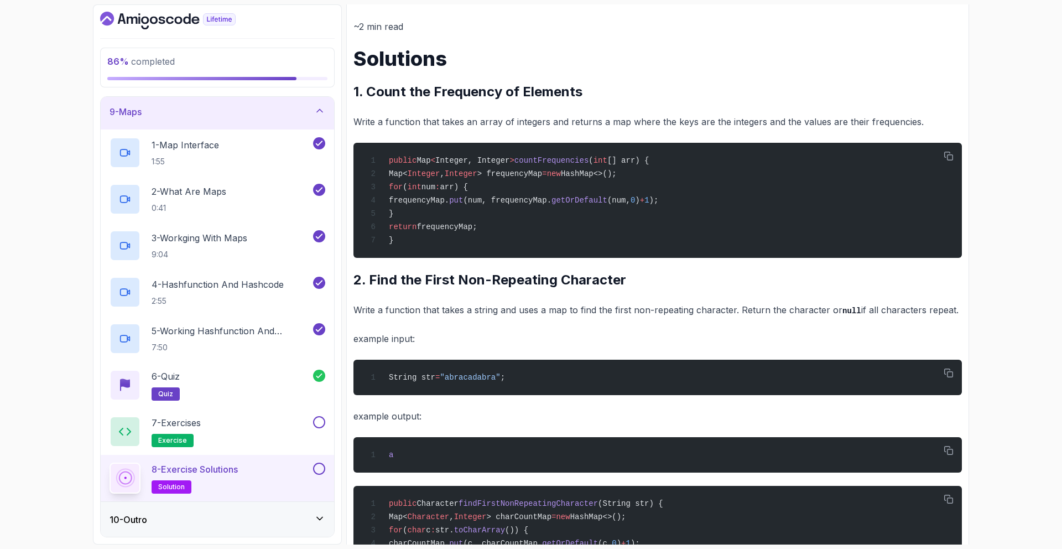
click at [274, 465] on div "8 - Exercise Solutions solution" at bounding box center [210, 478] width 201 height 31
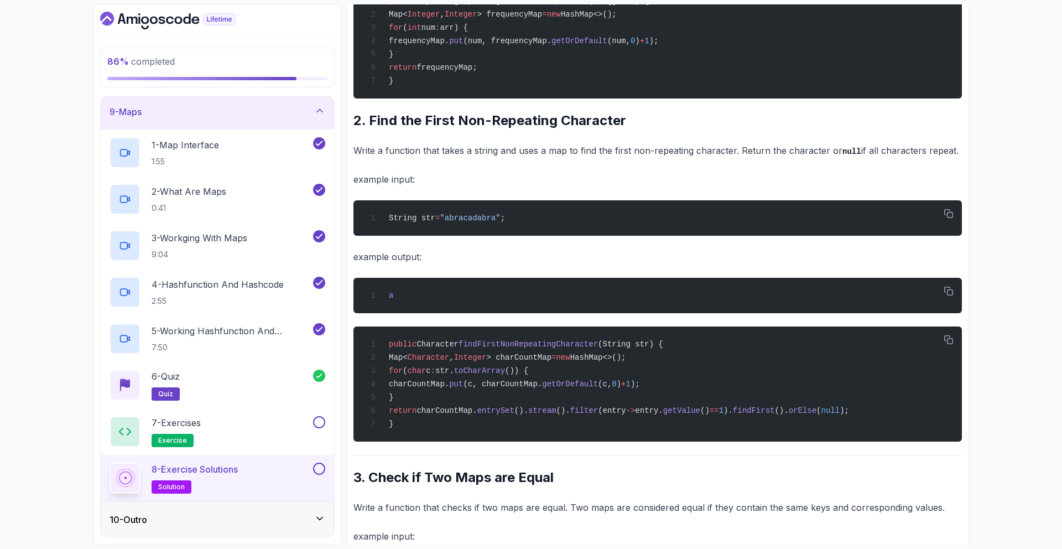
scroll to position [291, 0]
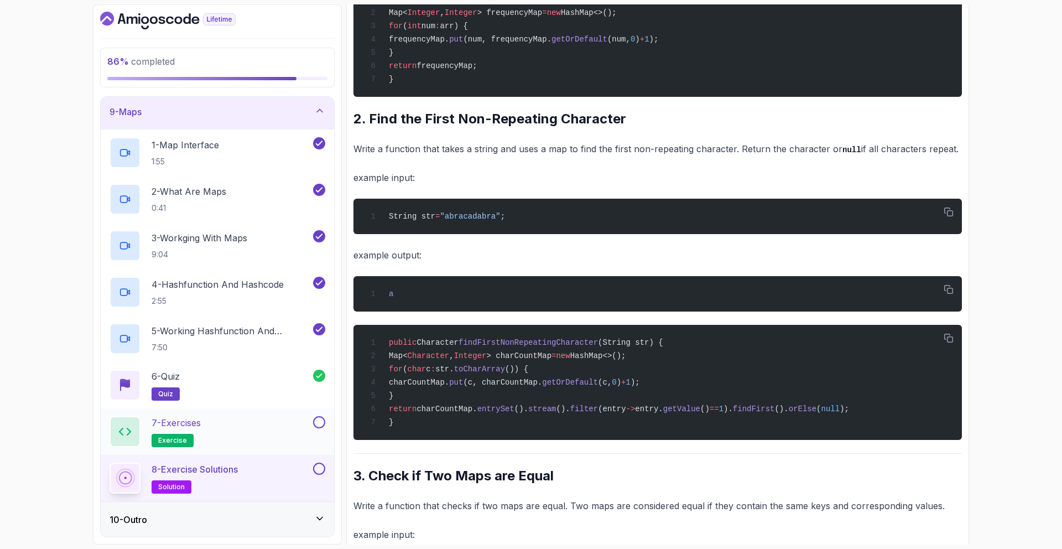
click at [277, 423] on div "7 - Exercises exercise" at bounding box center [210, 431] width 201 height 31
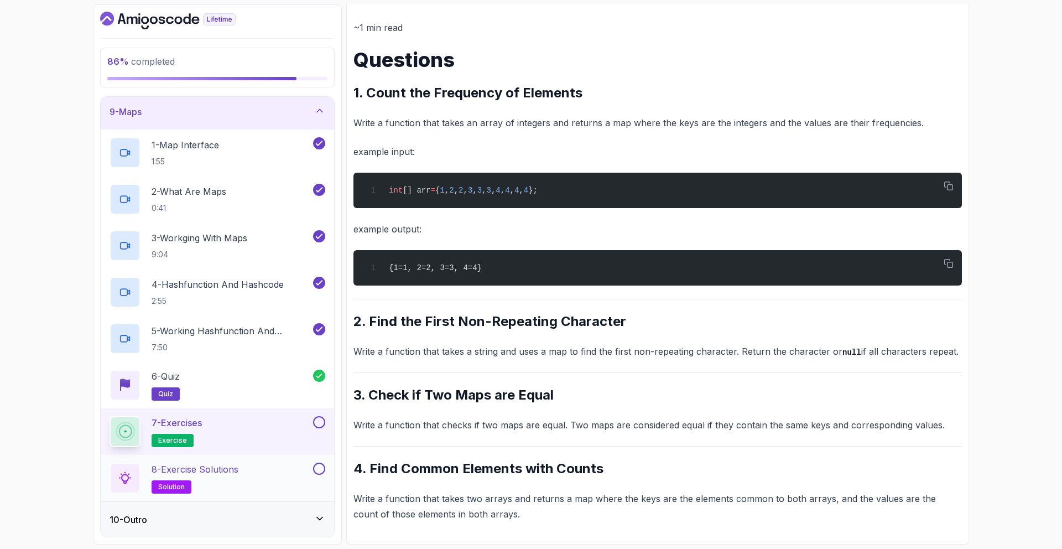
click at [298, 463] on div "8 - Exercise Solutions solution" at bounding box center [210, 478] width 201 height 31
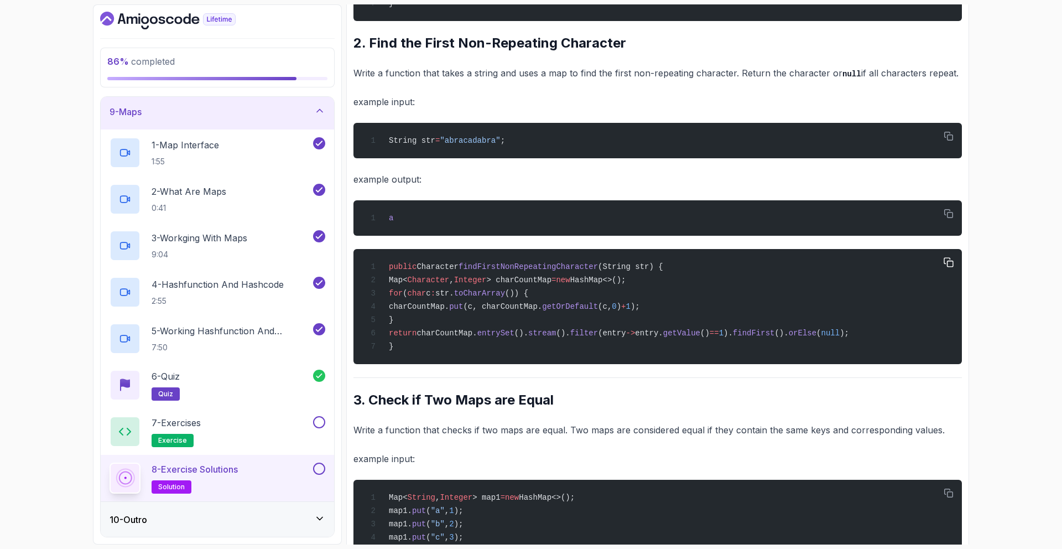
scroll to position [374, 0]
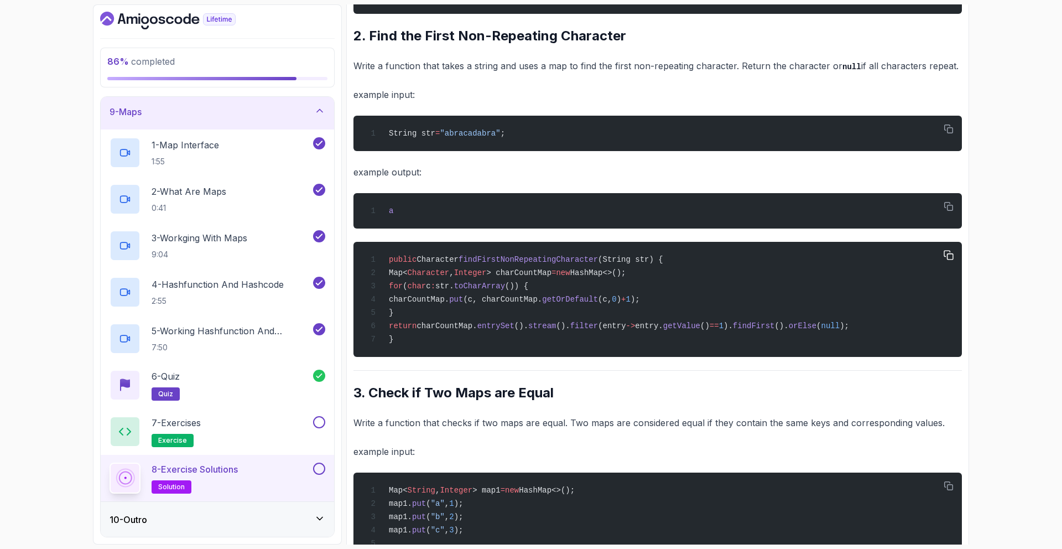
click at [626, 330] on span "(entry" at bounding box center [612, 326] width 28 height 9
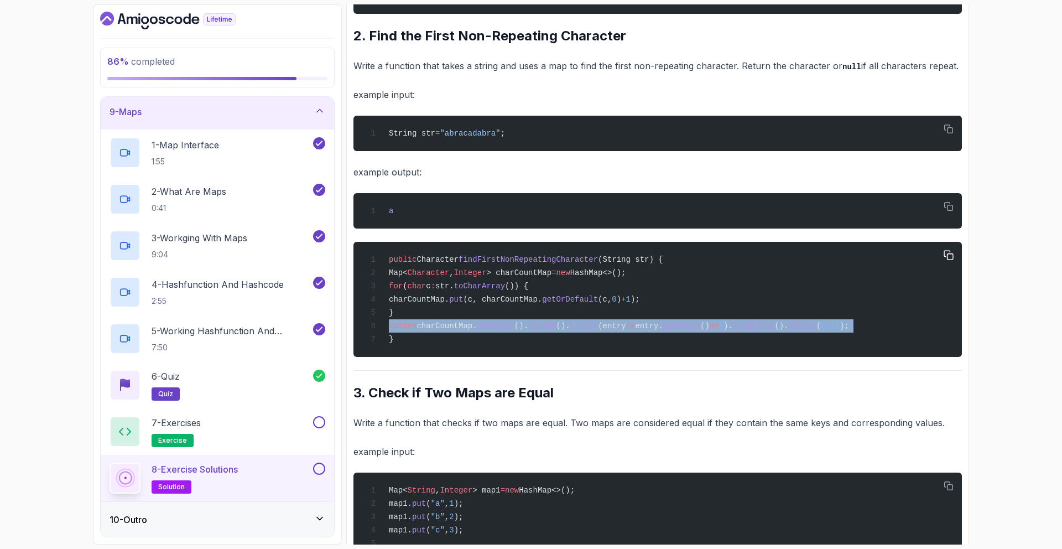
click at [626, 330] on span "(entry" at bounding box center [612, 326] width 28 height 9
copy code "return charCountMap. entrySet (). stream (). filter (entry -> entry. getValue (…"
click at [635, 328] on div "public Character findFirstNonRepeatingCharacter (String str) { Map< Character ,…" at bounding box center [657, 299] width 591 height 102
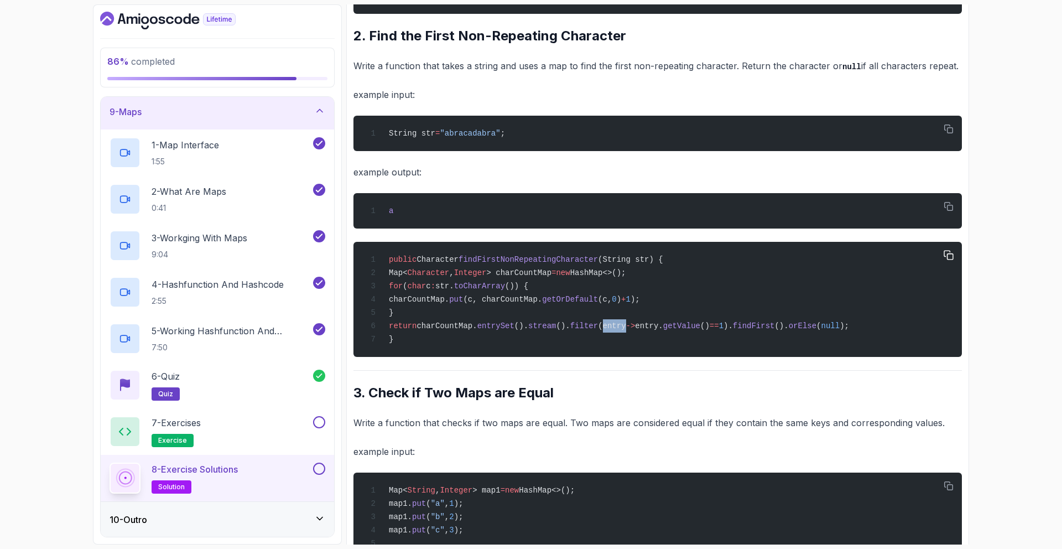
click at [635, 328] on div "public Character findFirstNonRepeatingCharacter (String str) { Map< Character ,…" at bounding box center [657, 299] width 591 height 102
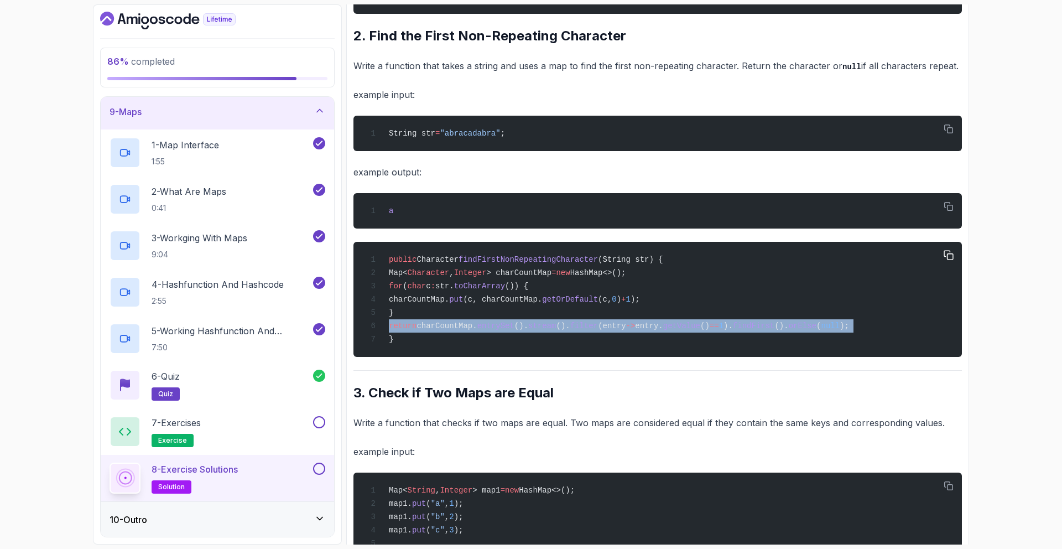
click at [635, 328] on div "public Character findFirstNonRepeatingCharacter (String str) { Map< Character ,…" at bounding box center [657, 299] width 591 height 102
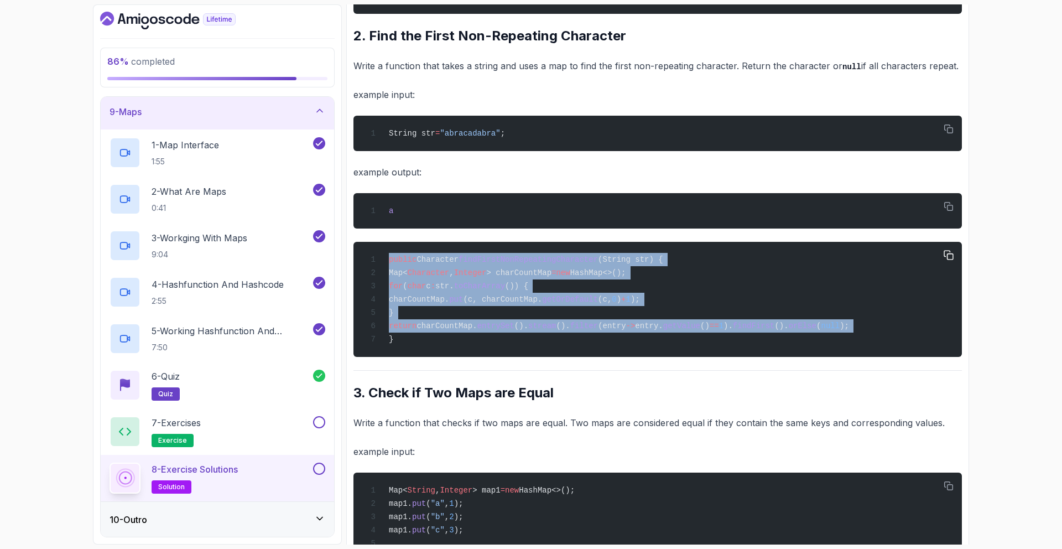
copy code "public Character findFirstNonRepeatingCharacter (String str) { Map< Character ,…"
drag, startPoint x: 635, startPoint y: 328, endPoint x: 636, endPoint y: 267, distance: 60.9
click at [636, 267] on div "public Character findFirstNonRepeatingCharacter (String str) { Map< Character ,…" at bounding box center [657, 299] width 591 height 102
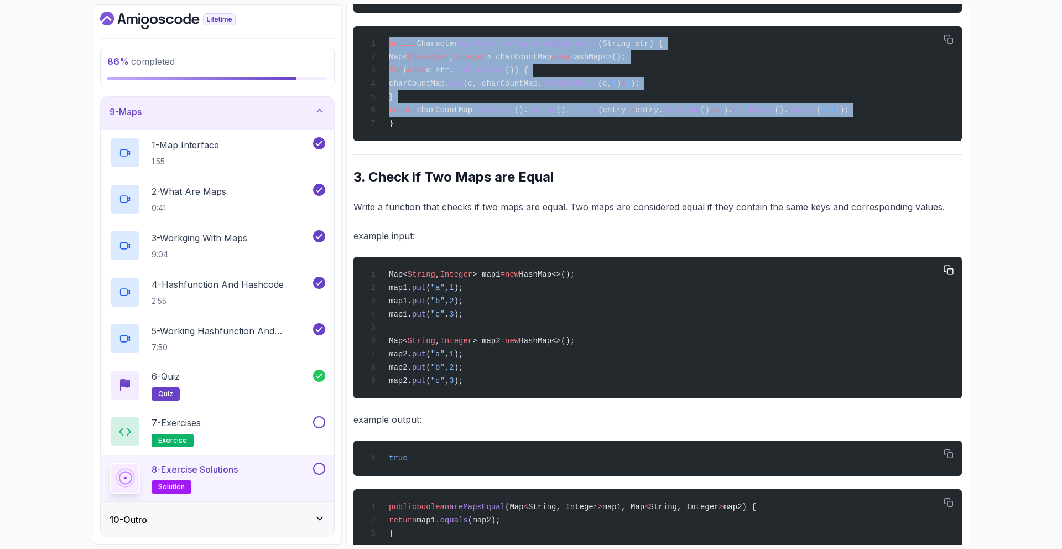
scroll to position [708, 0]
